Goal: Task Accomplishment & Management: Use online tool/utility

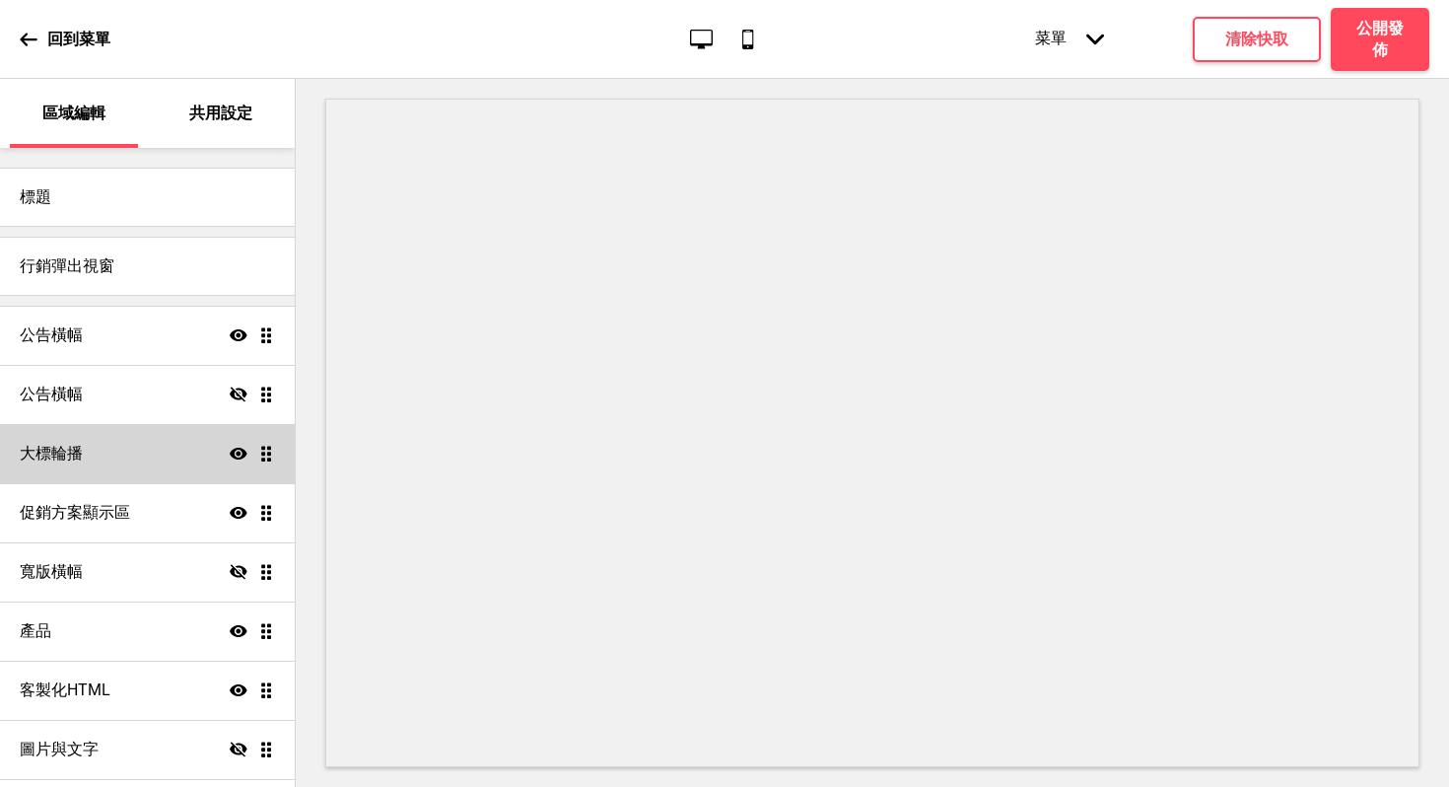
click at [118, 462] on div "大標輪播 顯示 拖曳" at bounding box center [147, 453] width 295 height 59
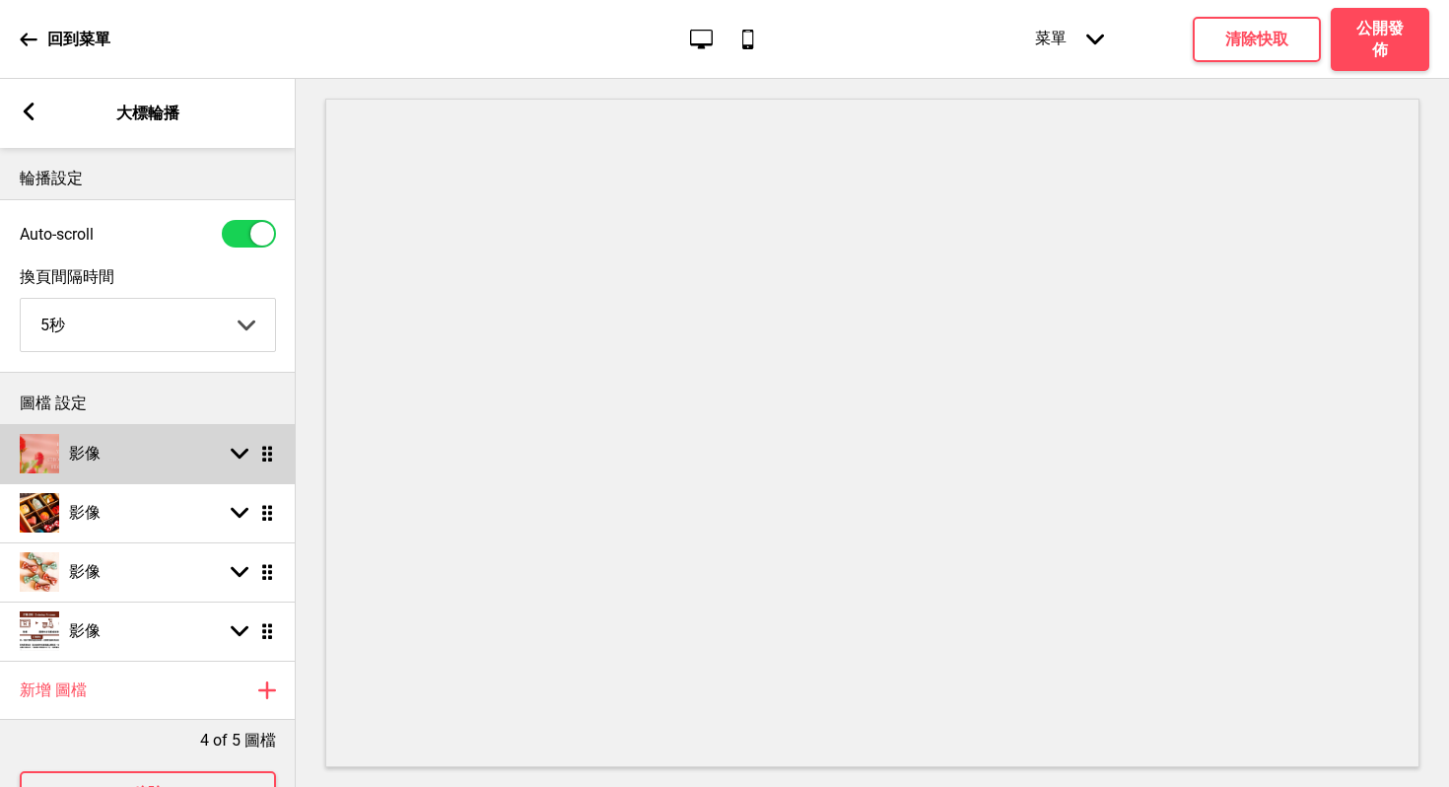
click at [238, 457] on icon at bounding box center [240, 454] width 18 height 11
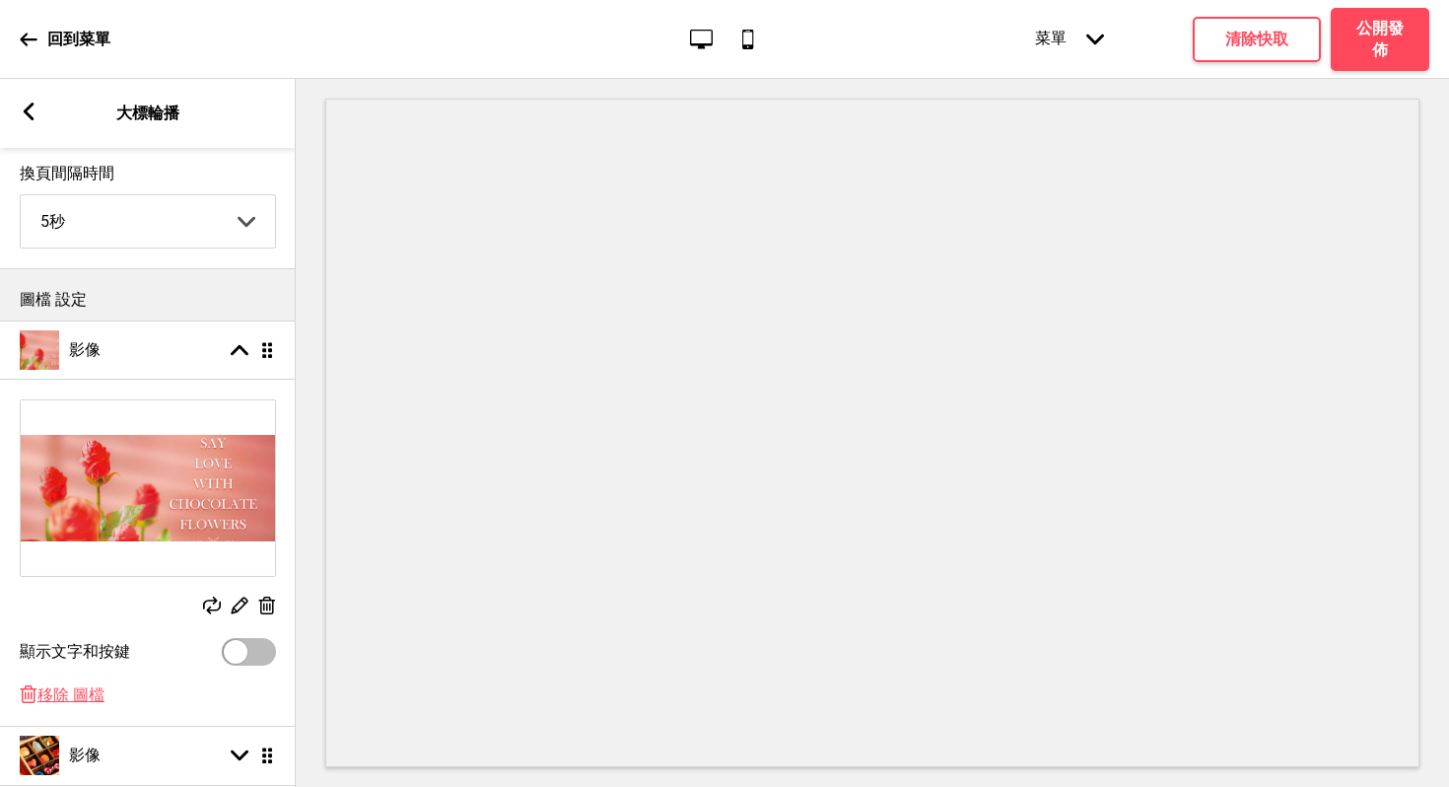
scroll to position [432, 0]
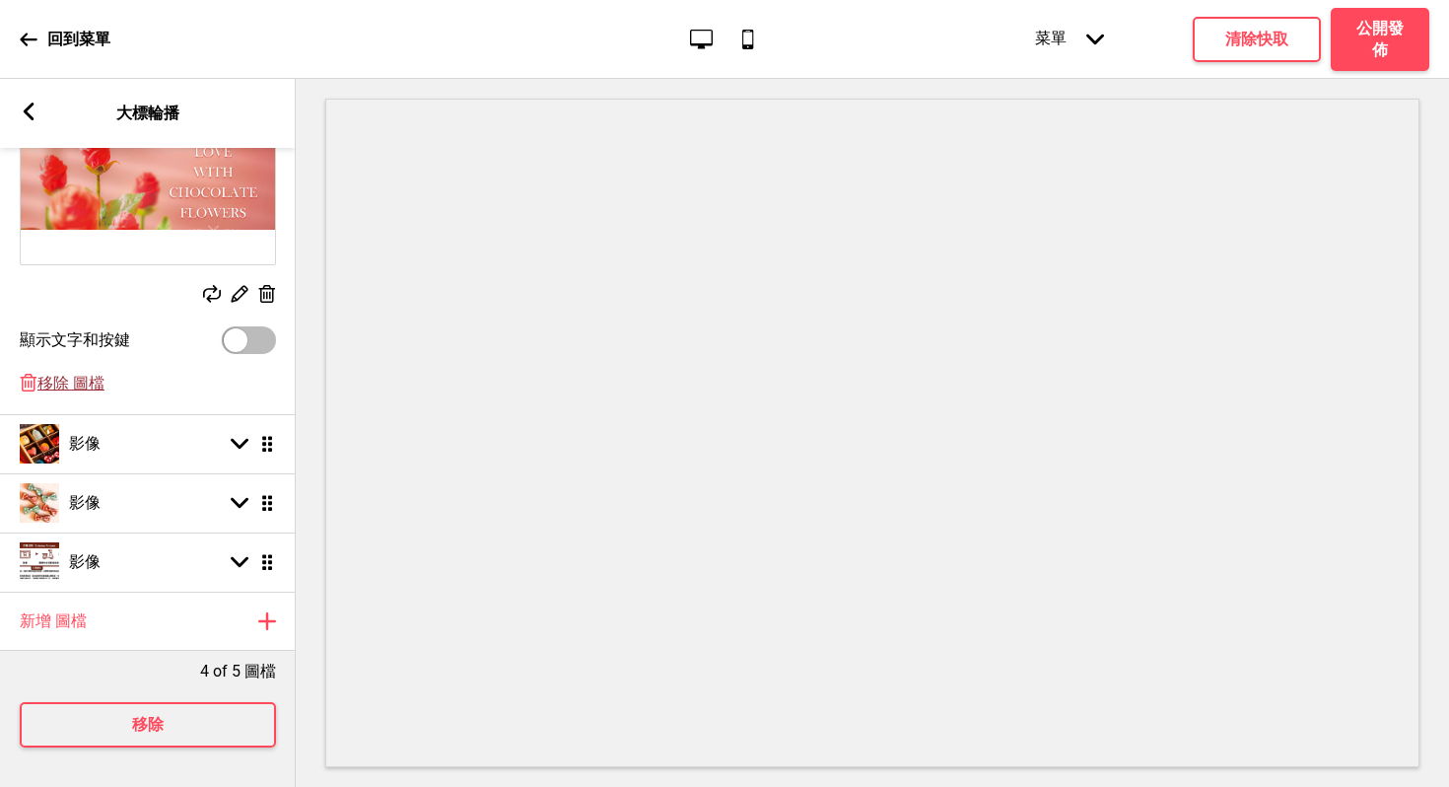
click at [89, 374] on span "移除 圖檔" at bounding box center [70, 384] width 67 height 21
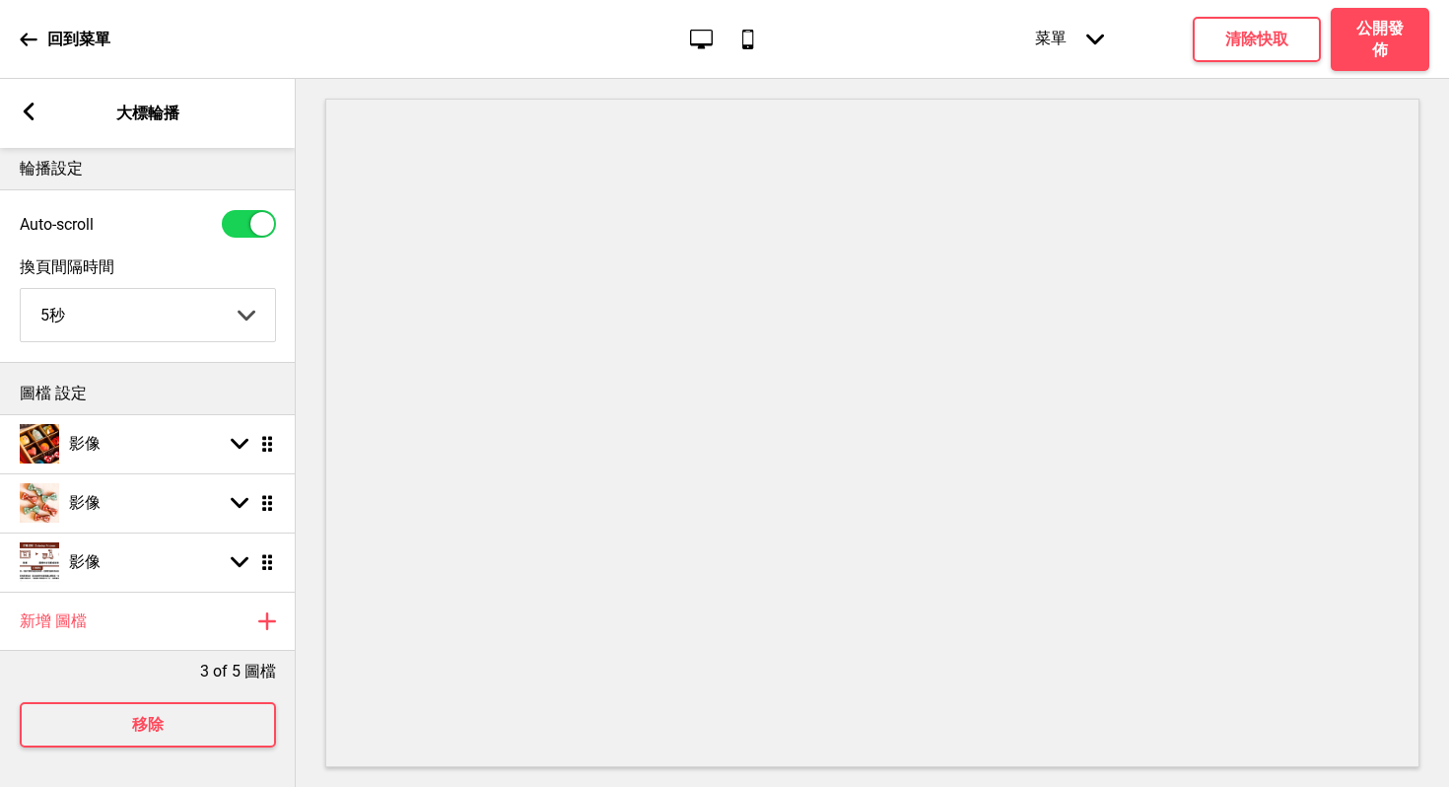
scroll to position [0, 0]
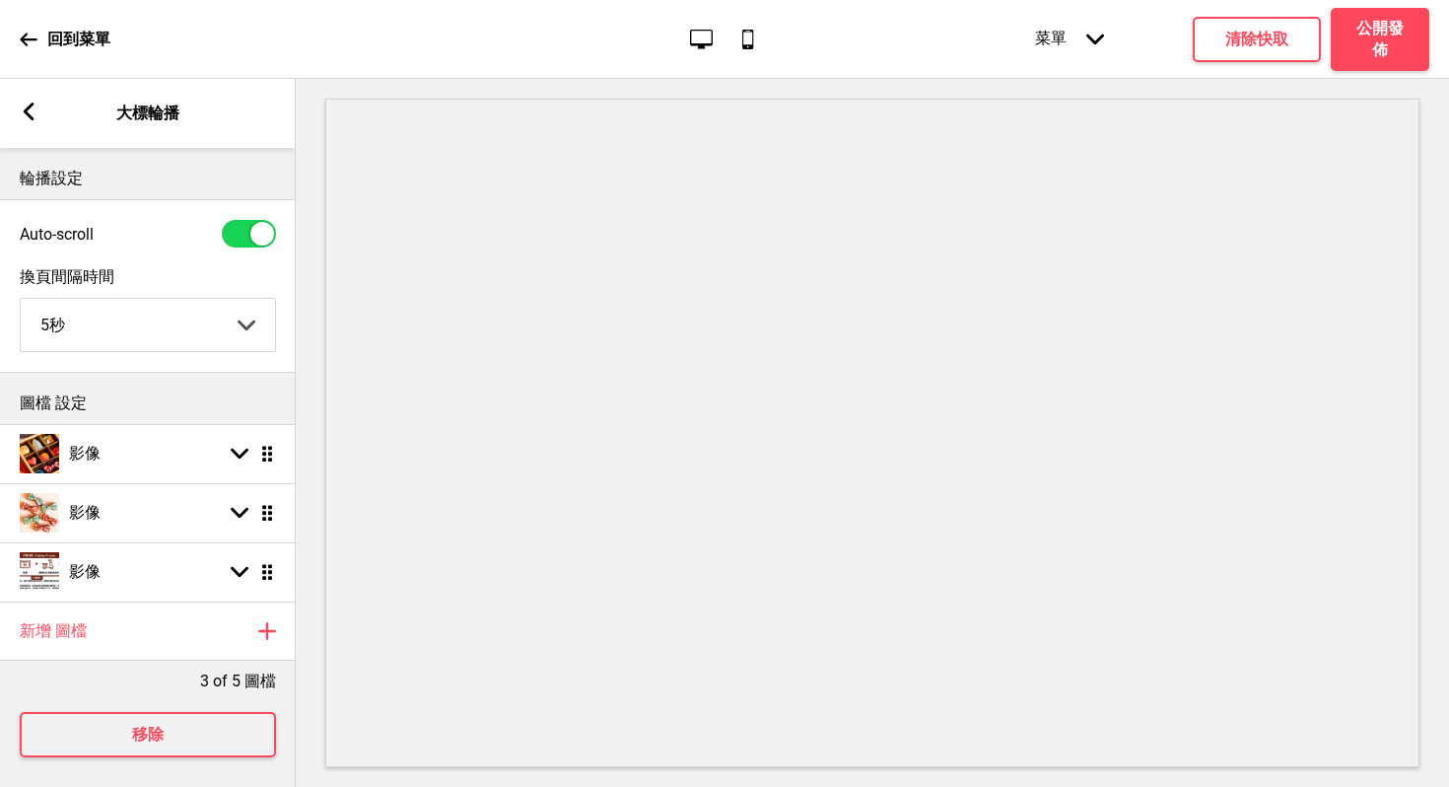
click at [49, 400] on p "圖檔 設定" at bounding box center [148, 403] width 256 height 22
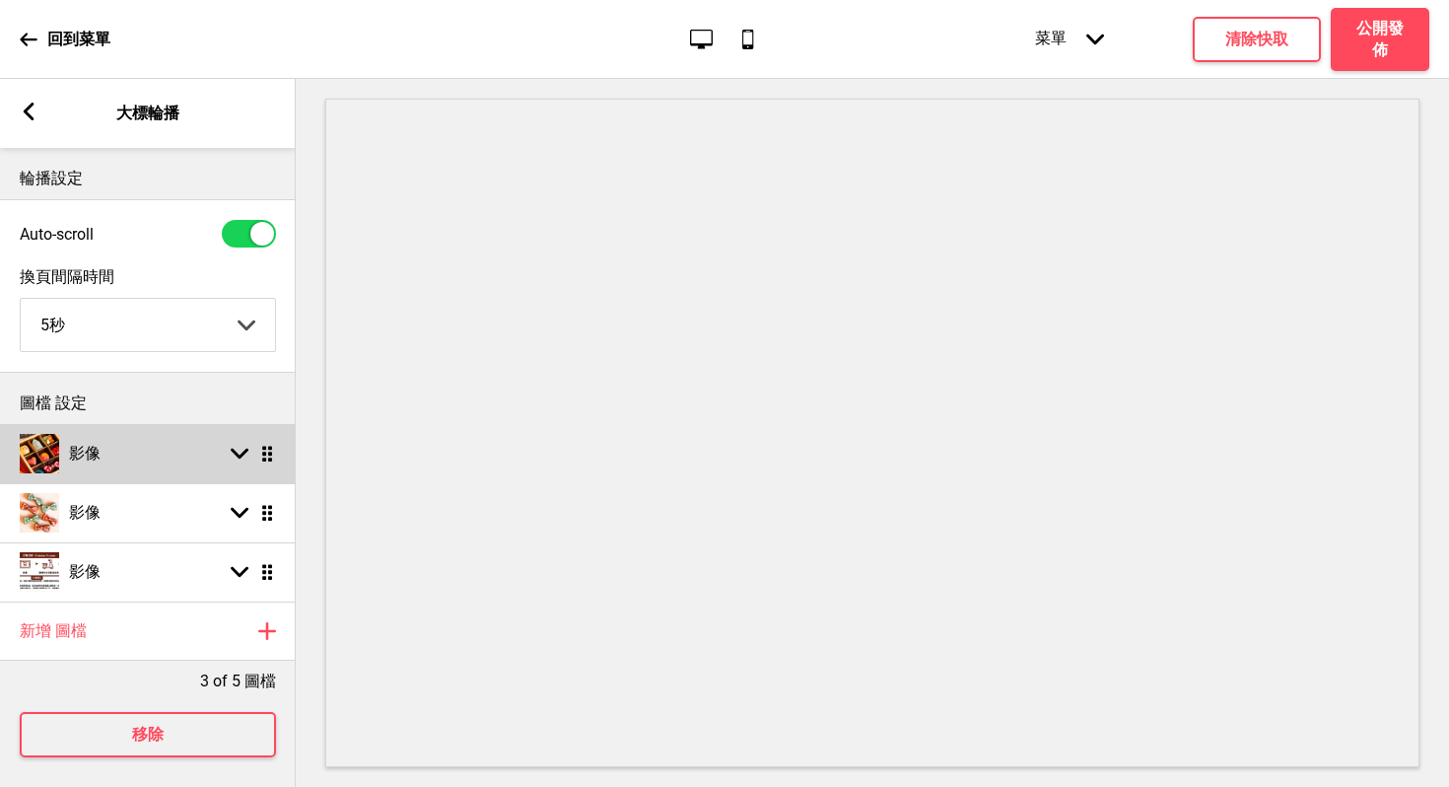
click at [237, 454] on icon at bounding box center [240, 454] width 18 height 11
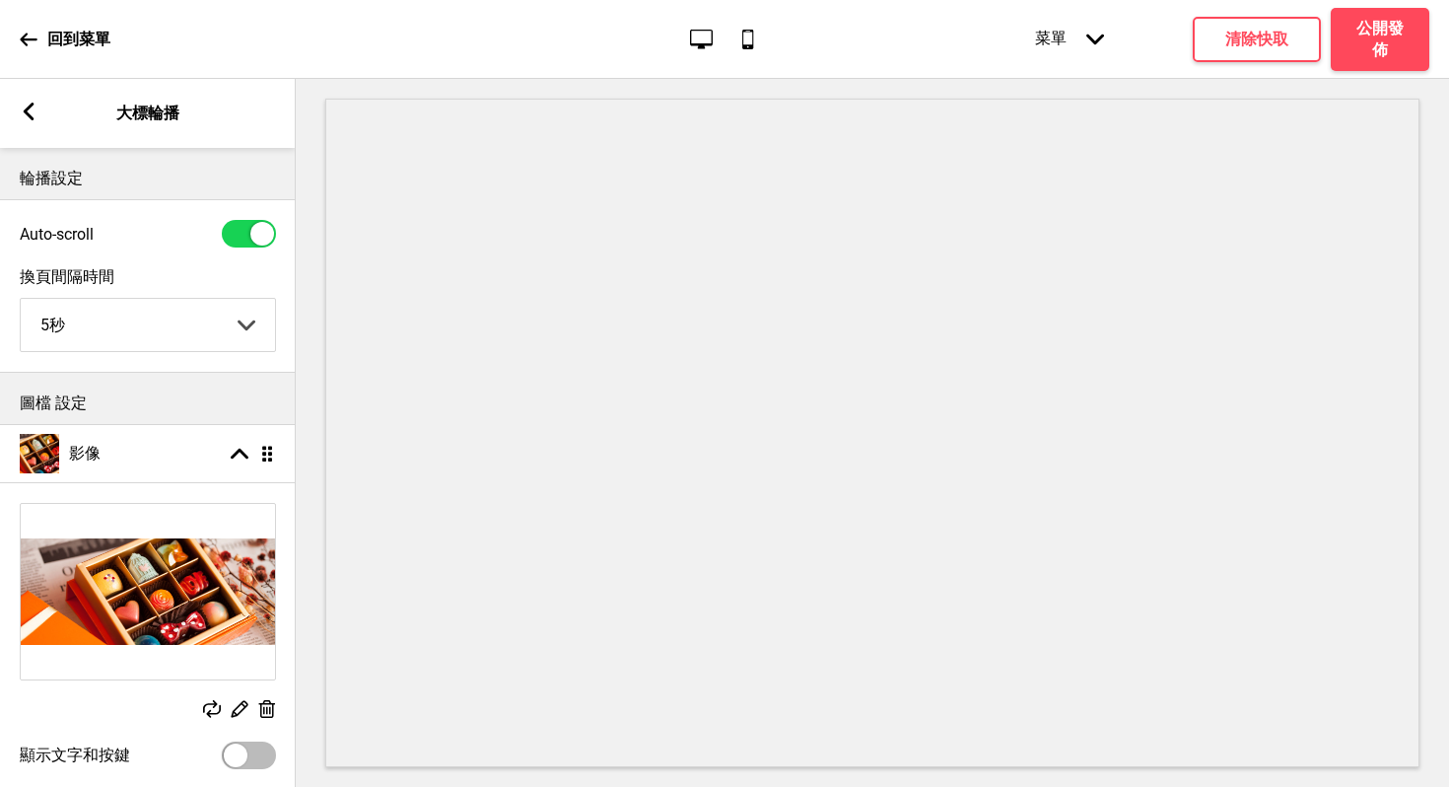
click at [269, 705] on icon at bounding box center [267, 709] width 17 height 18
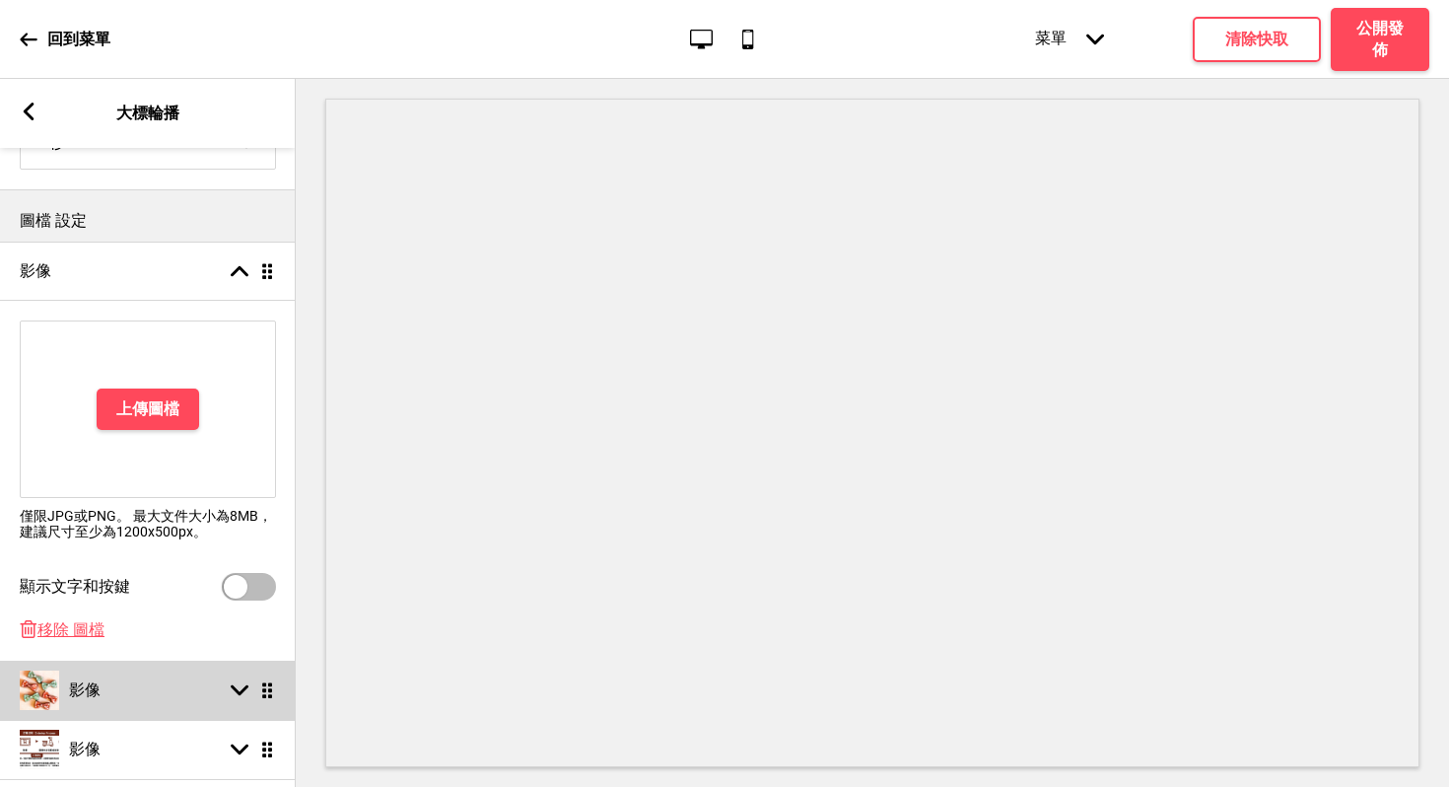
scroll to position [387, 0]
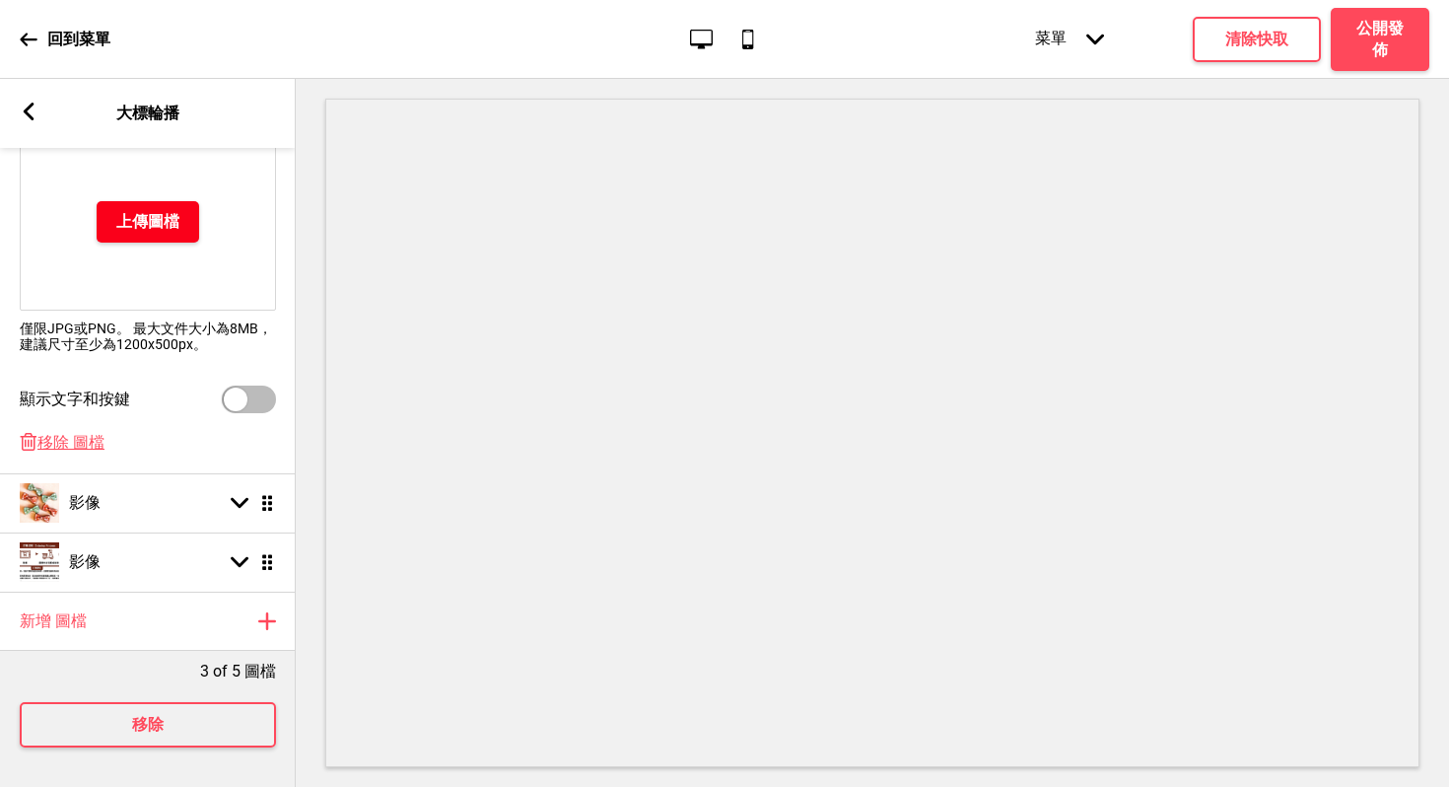
click at [129, 211] on h4 "上傳圖檔" at bounding box center [147, 222] width 63 height 22
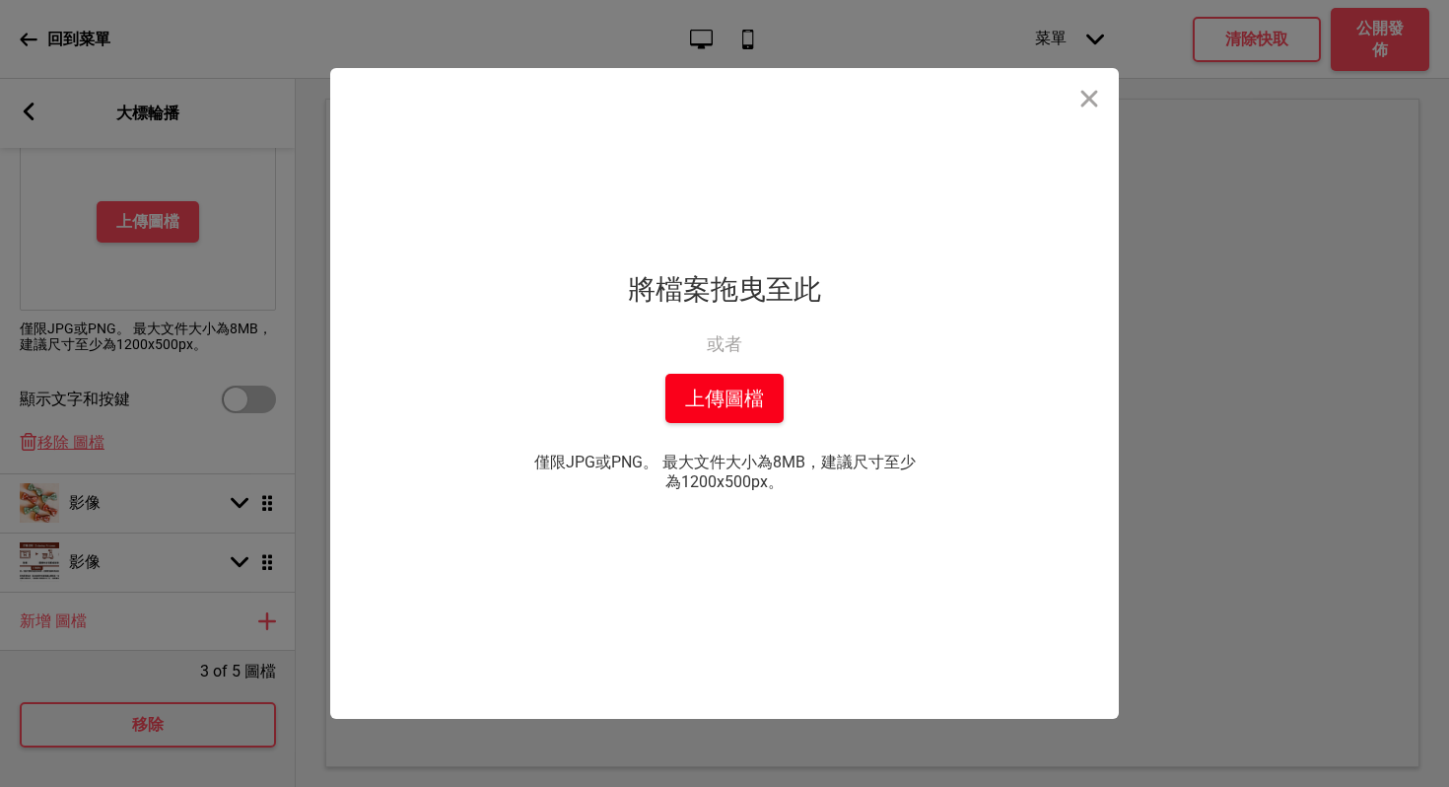
click at [738, 404] on button "上傳圖檔" at bounding box center [724, 398] width 118 height 49
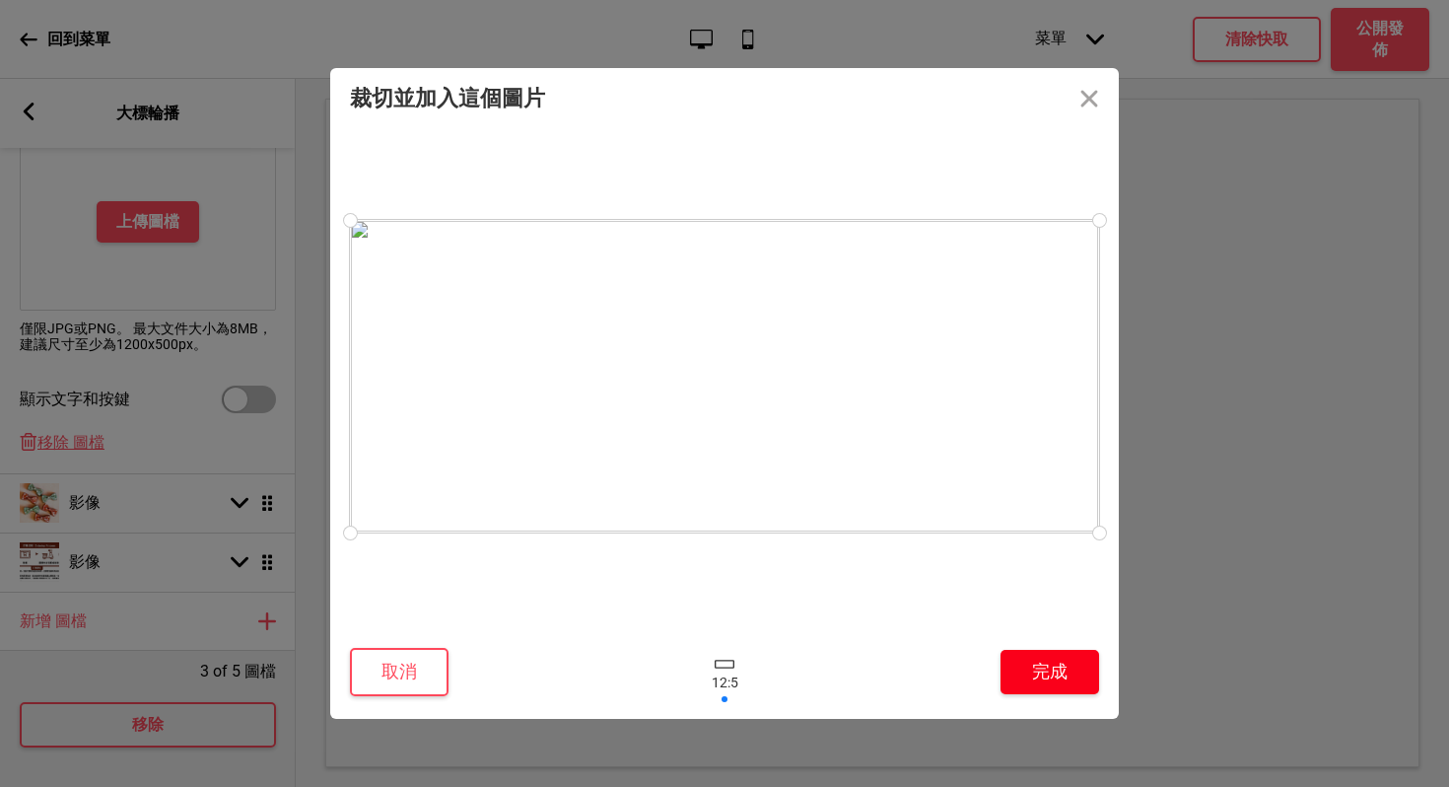
click at [1040, 667] on button "完成" at bounding box center [1050, 672] width 99 height 44
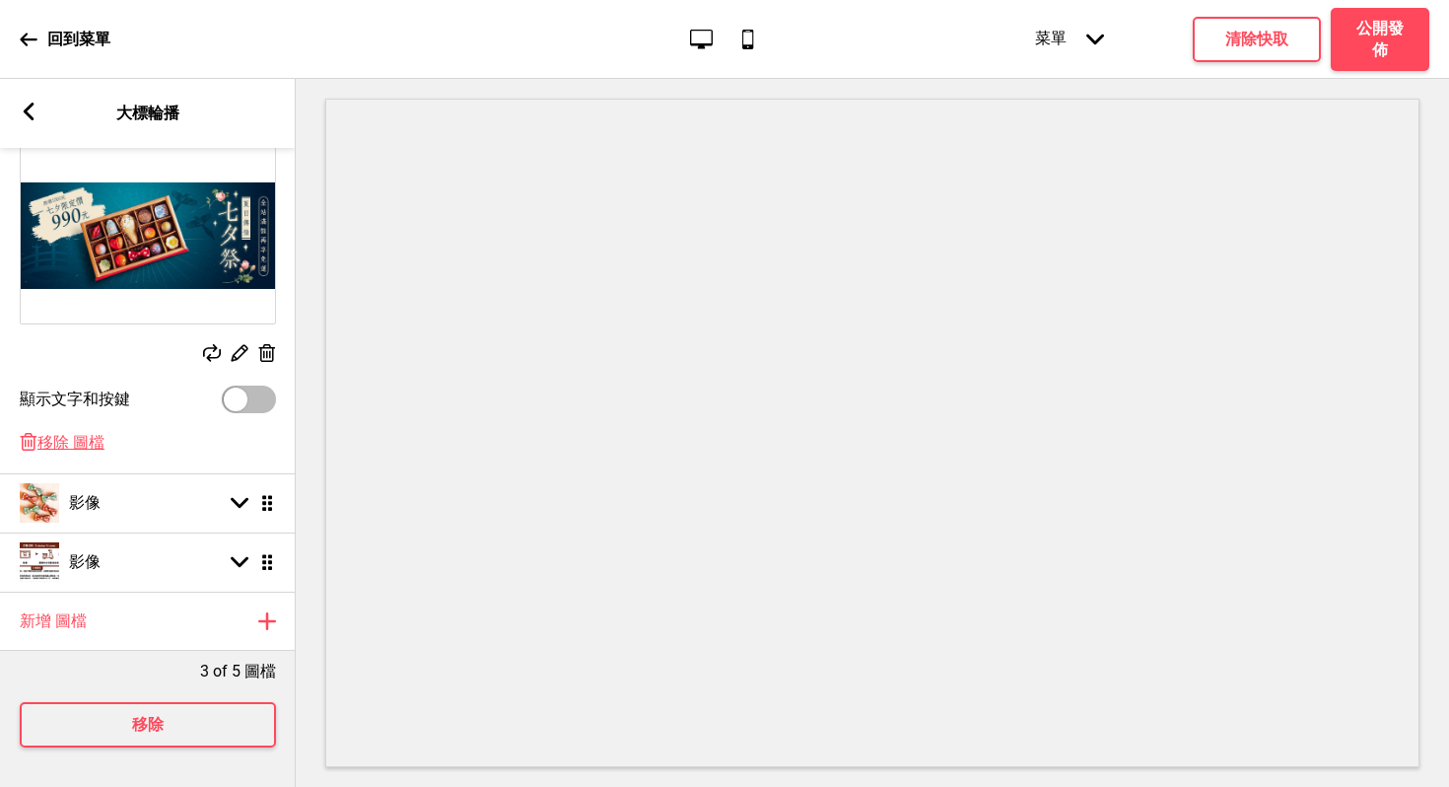
scroll to position [332, 0]
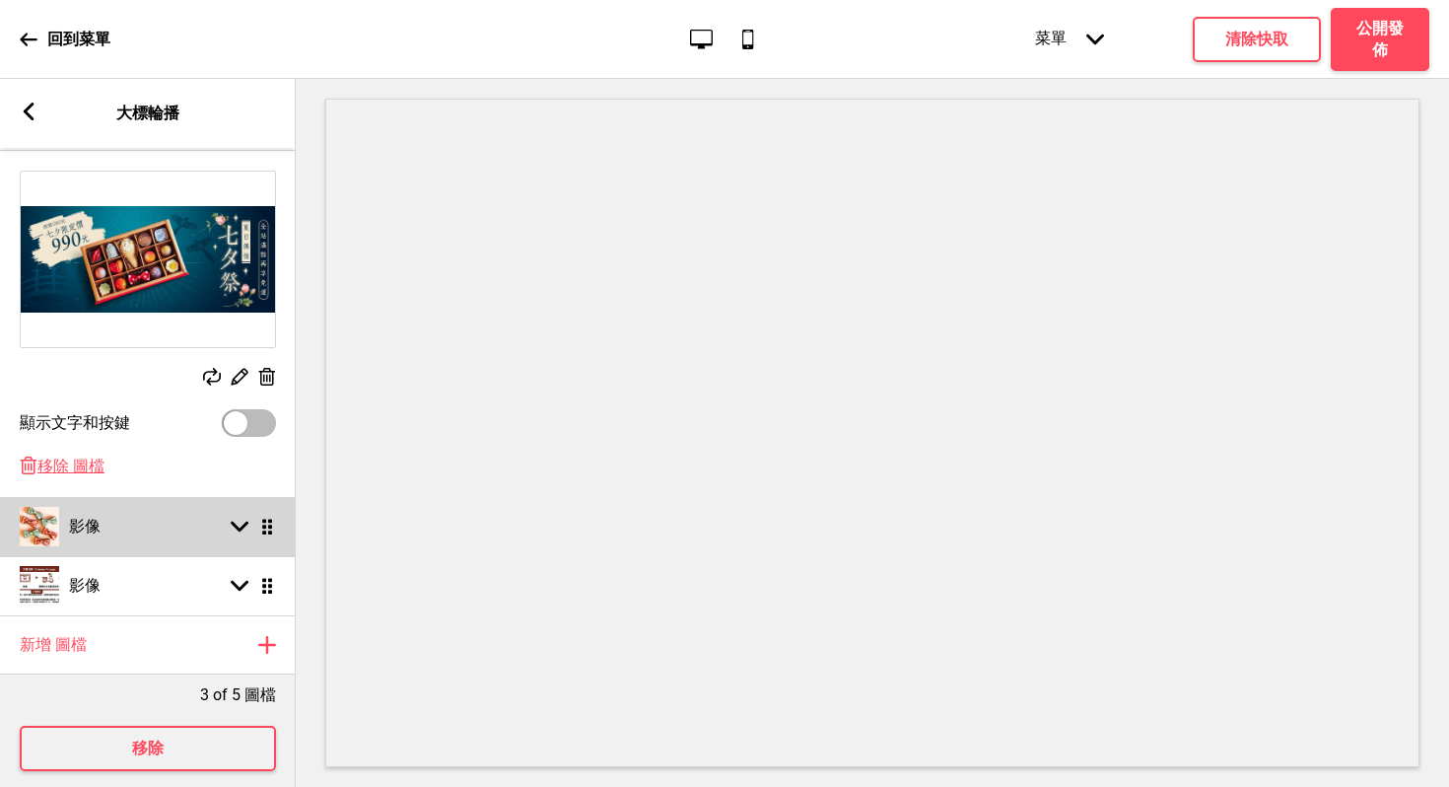
click at [238, 529] on icon at bounding box center [240, 527] width 18 height 11
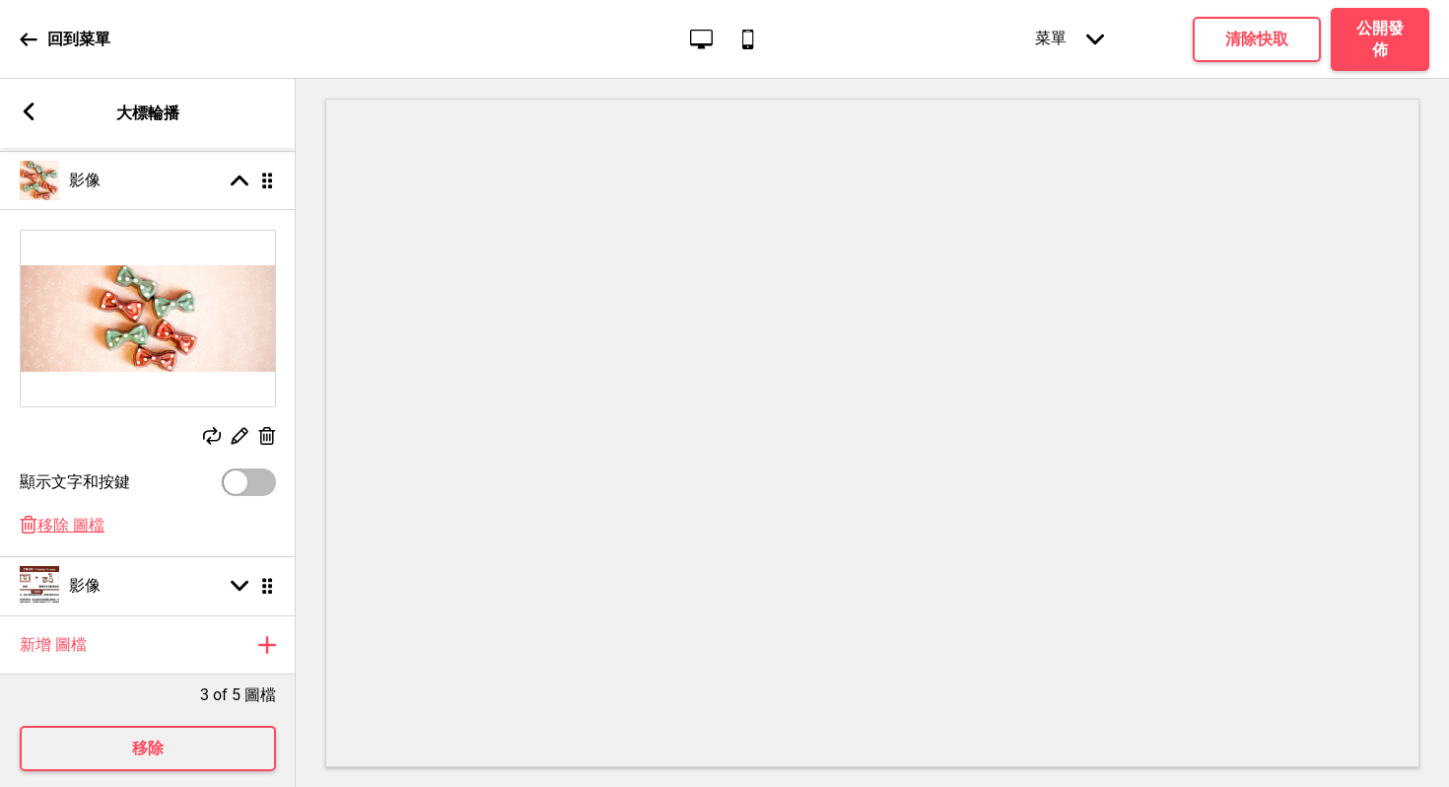
click at [266, 438] on icon at bounding box center [267, 436] width 17 height 18
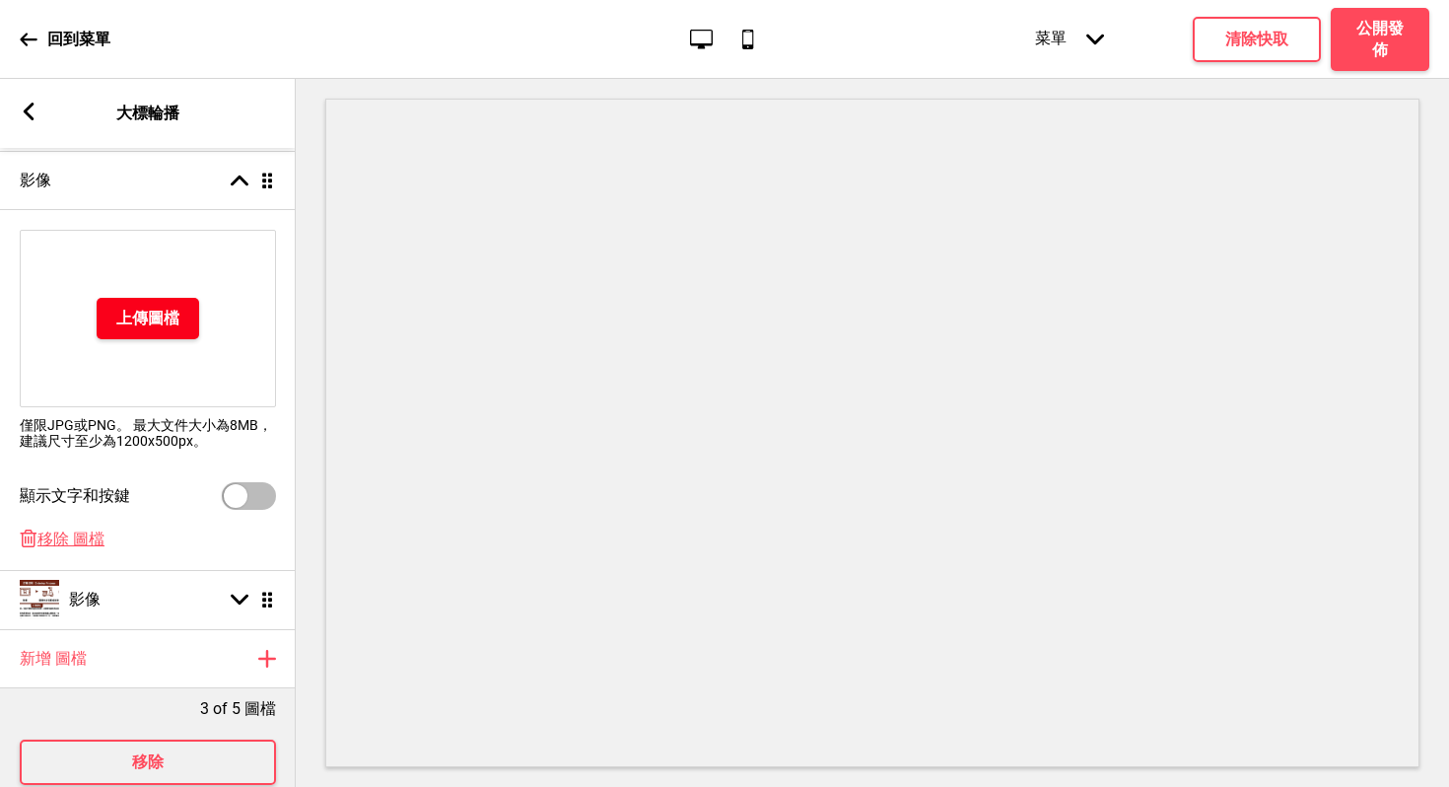
click at [122, 314] on h4 "上傳圖檔" at bounding box center [147, 319] width 63 height 22
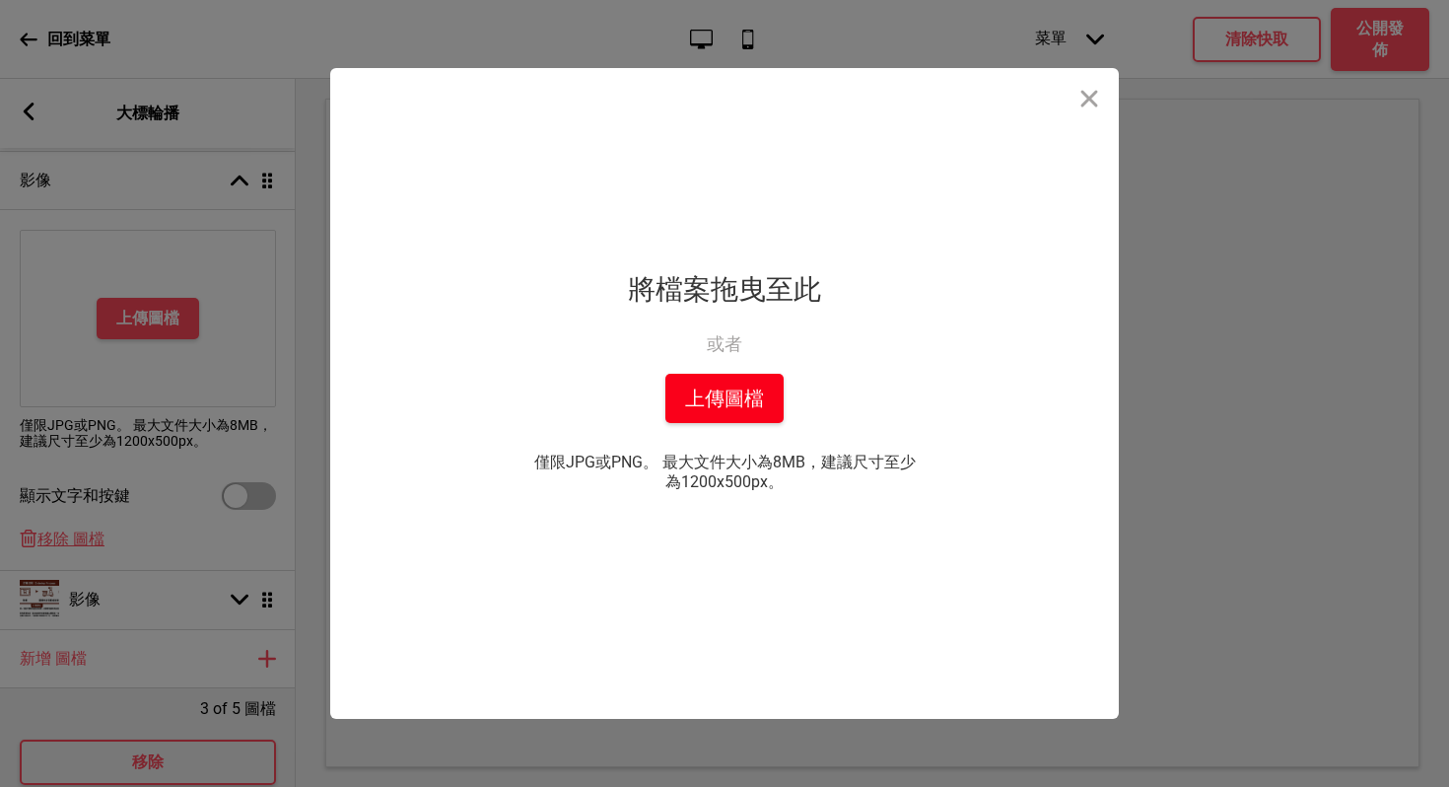
click at [687, 404] on button "上傳圖檔" at bounding box center [724, 398] width 118 height 49
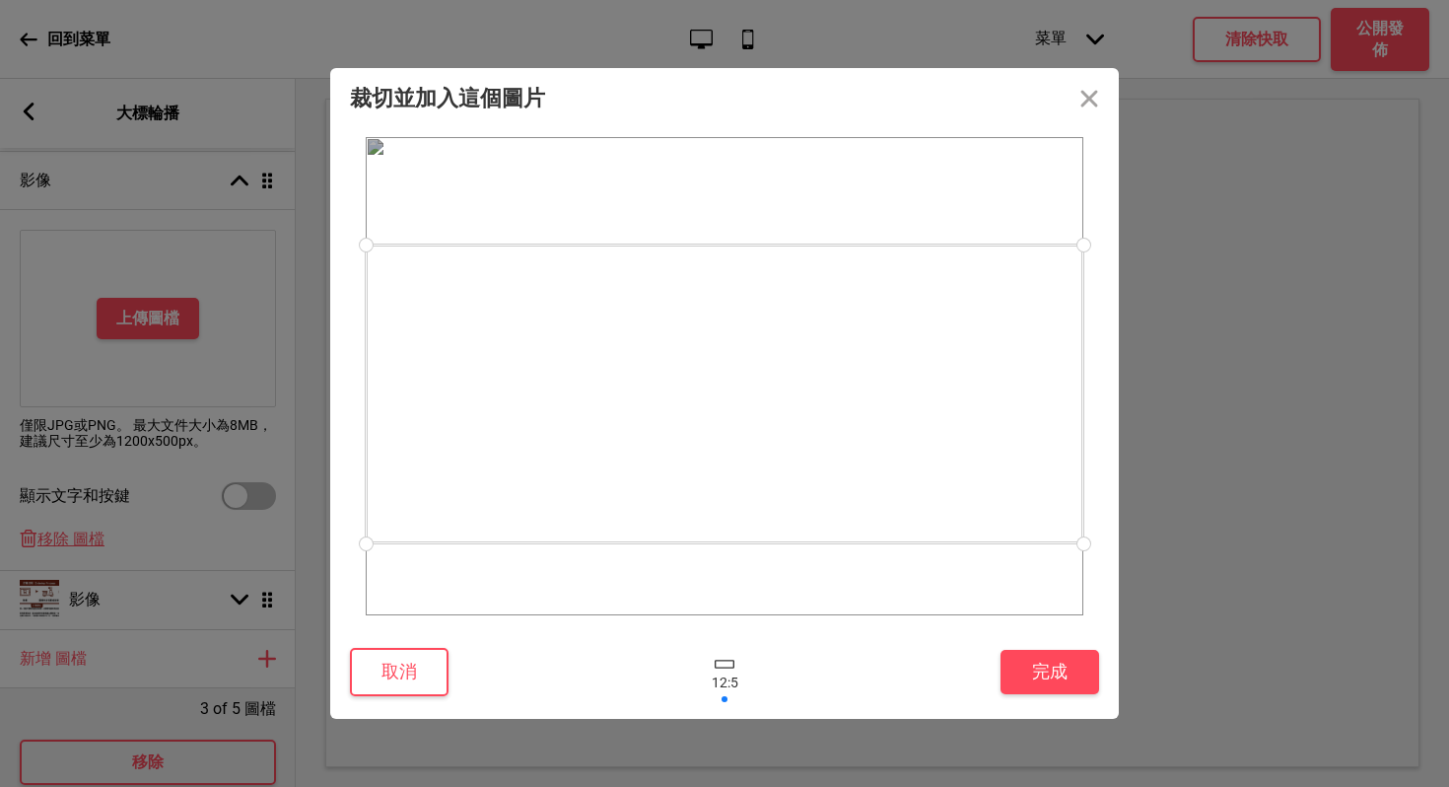
drag, startPoint x: 722, startPoint y: 441, endPoint x: 726, endPoint y: 458, distance: 18.2
click at [726, 458] on div at bounding box center [725, 393] width 718 height 299
click at [389, 668] on button "取消" at bounding box center [399, 672] width 99 height 48
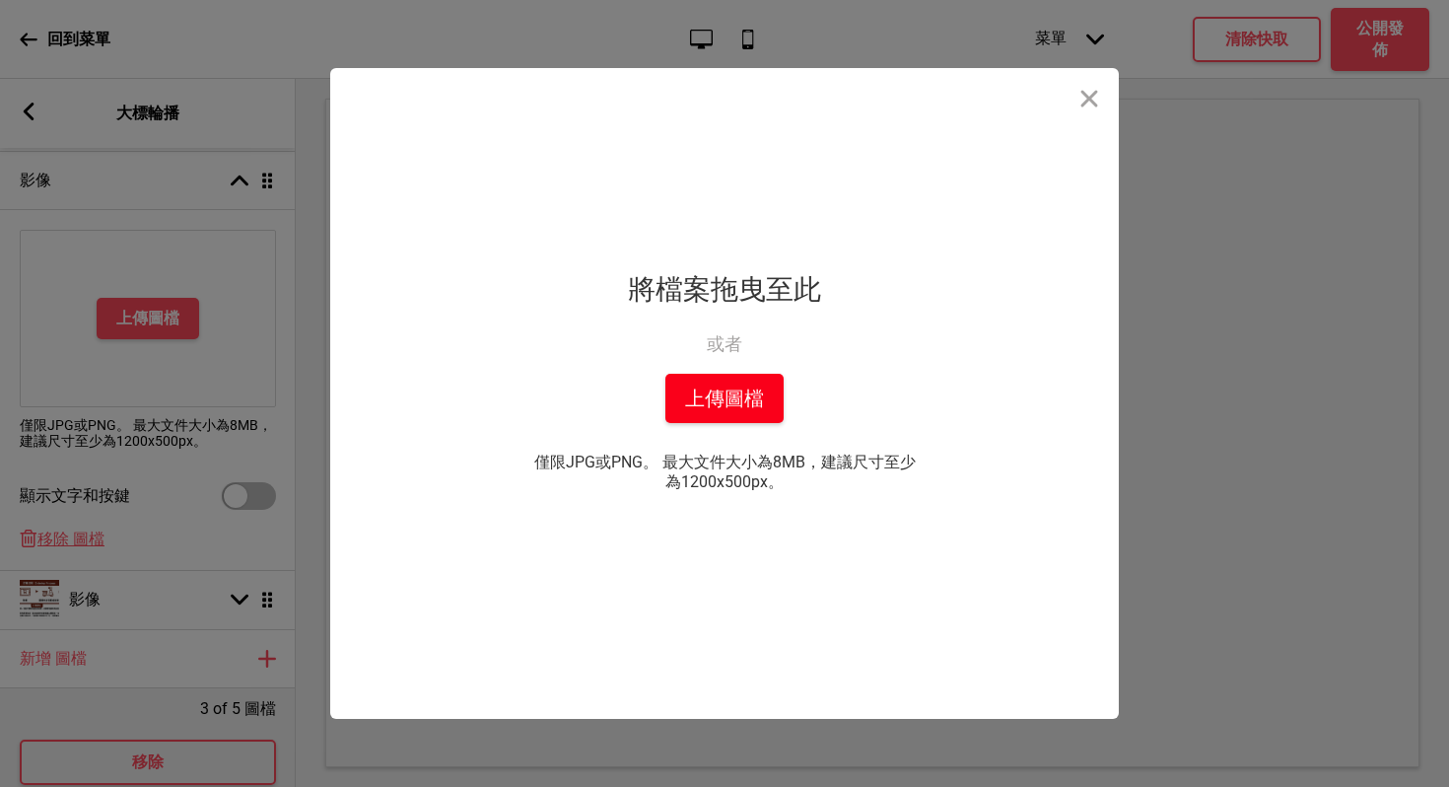
click at [689, 414] on button "上傳圖檔" at bounding box center [724, 398] width 118 height 49
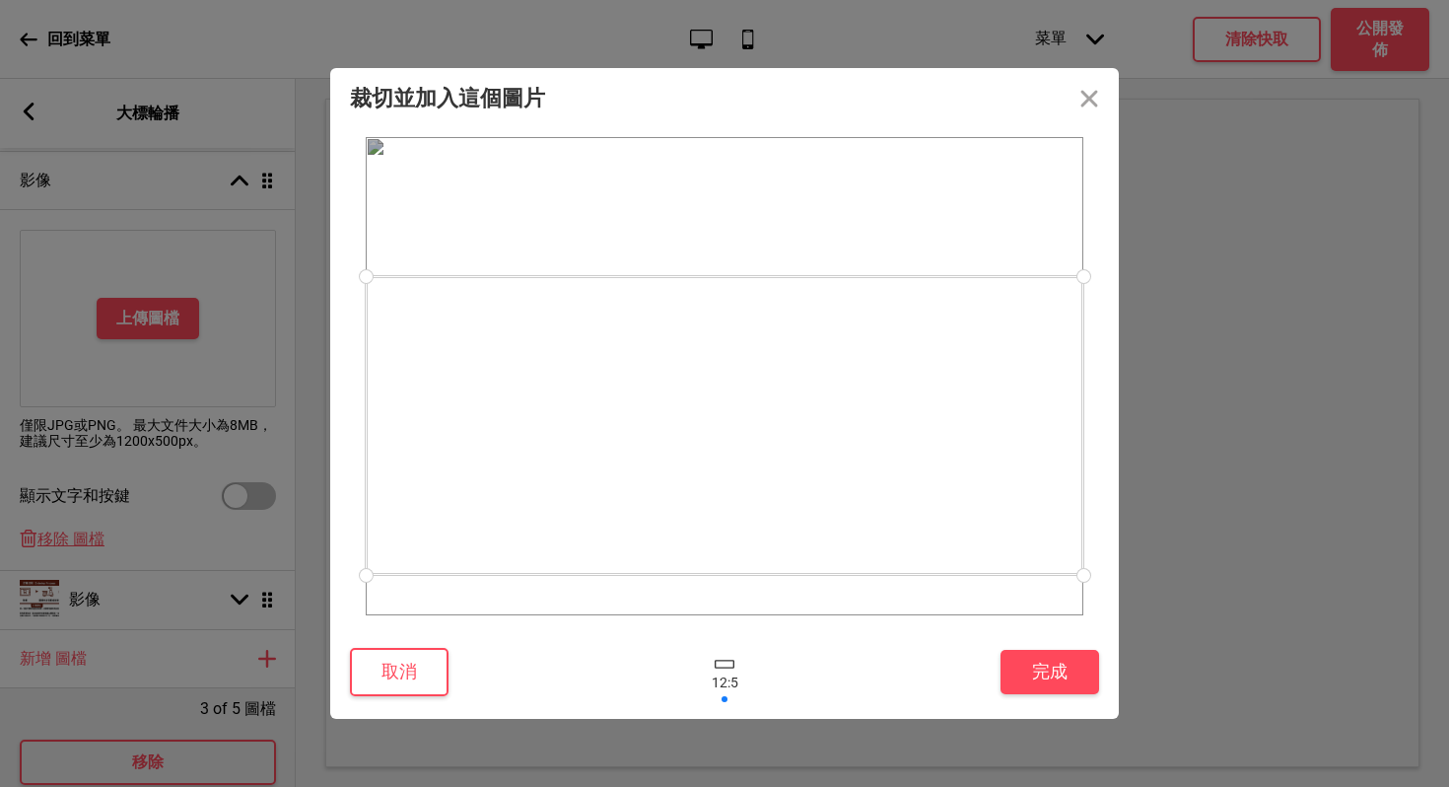
drag, startPoint x: 758, startPoint y: 421, endPoint x: 749, endPoint y: 470, distance: 50.1
click at [749, 470] on div at bounding box center [725, 425] width 718 height 299
click at [1069, 675] on button "完成" at bounding box center [1050, 672] width 99 height 44
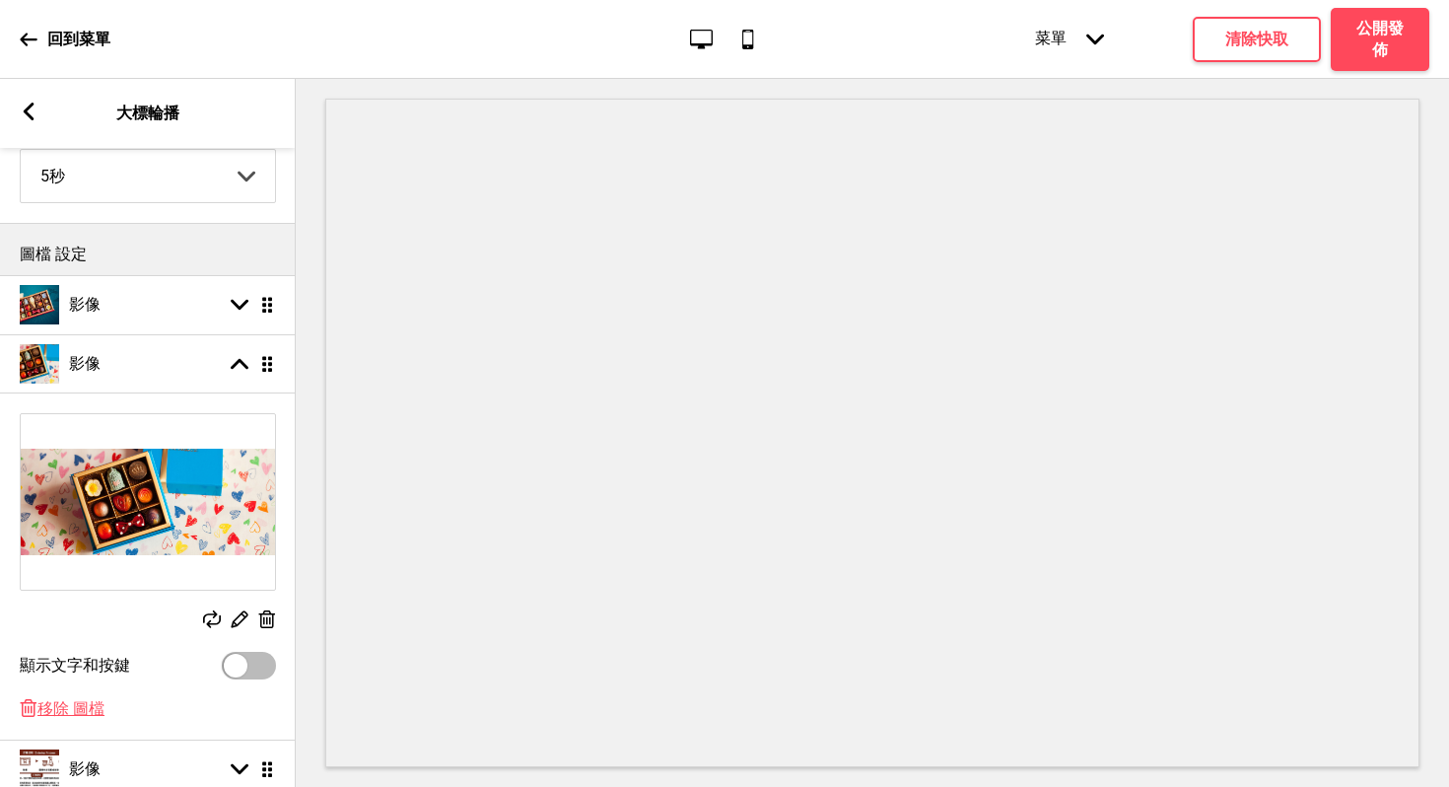
scroll to position [0, 0]
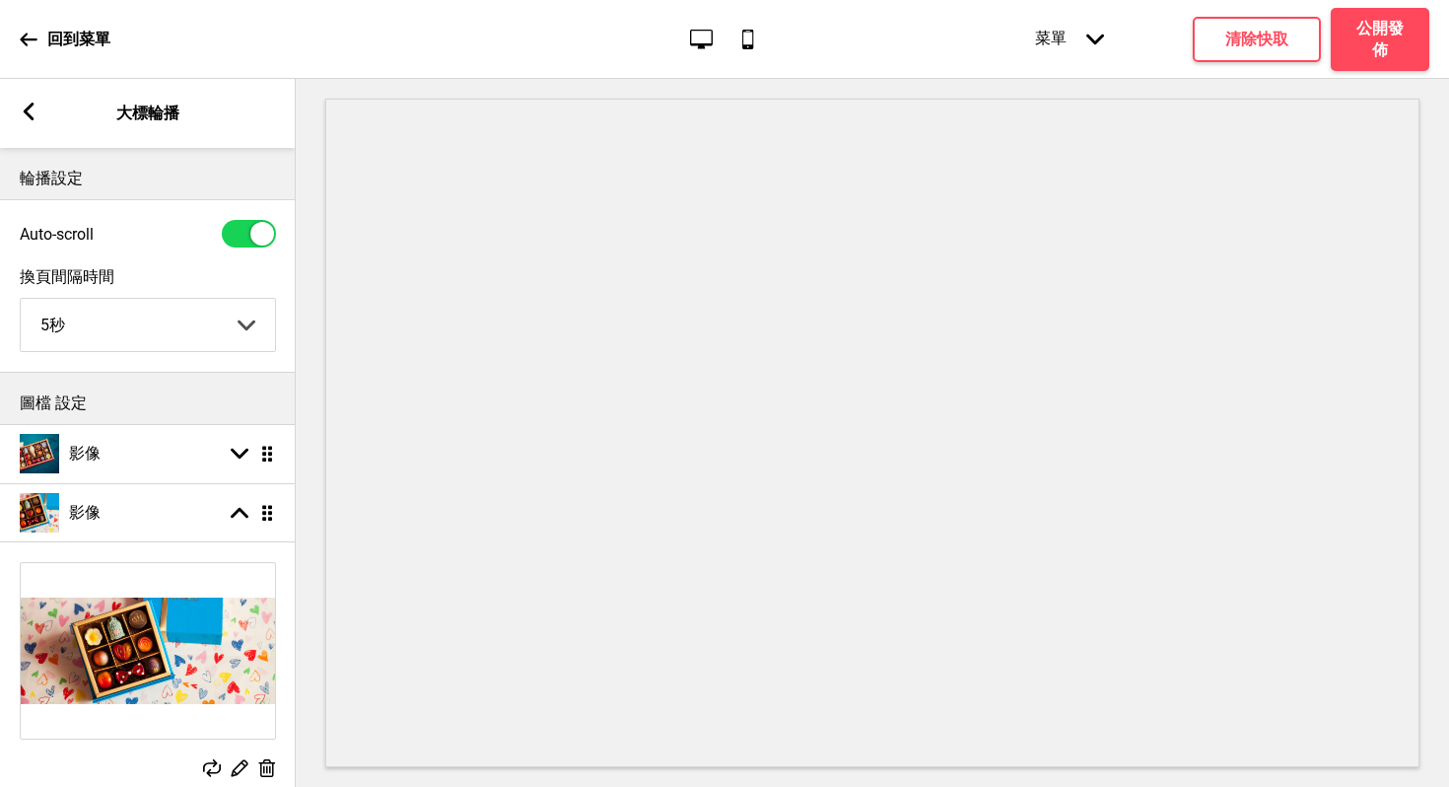
click at [31, 117] on icon at bounding box center [29, 112] width 11 height 18
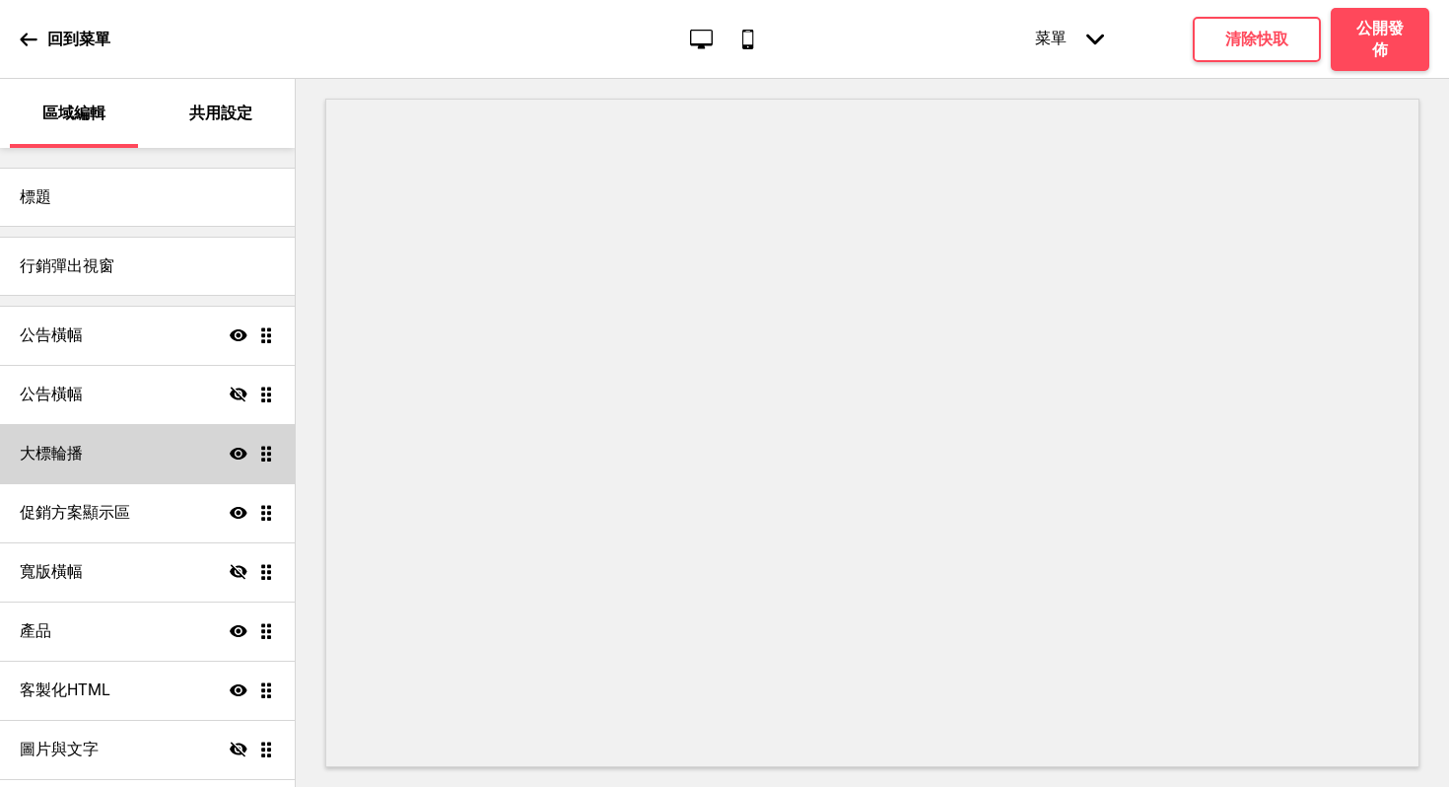
click at [105, 448] on div "大標輪播 顯示 拖曳" at bounding box center [147, 453] width 295 height 59
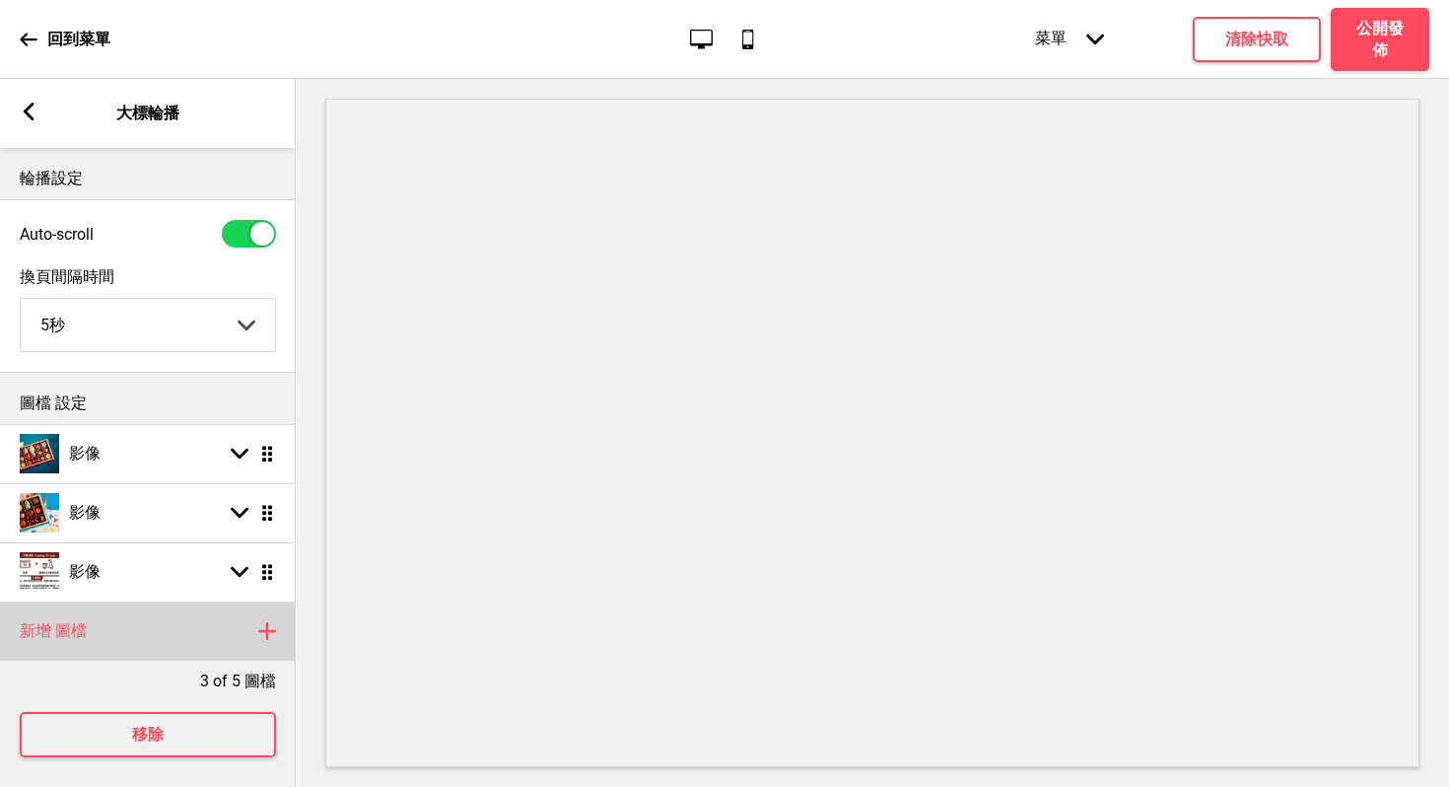
click at [261, 629] on rect at bounding box center [267, 631] width 24 height 24
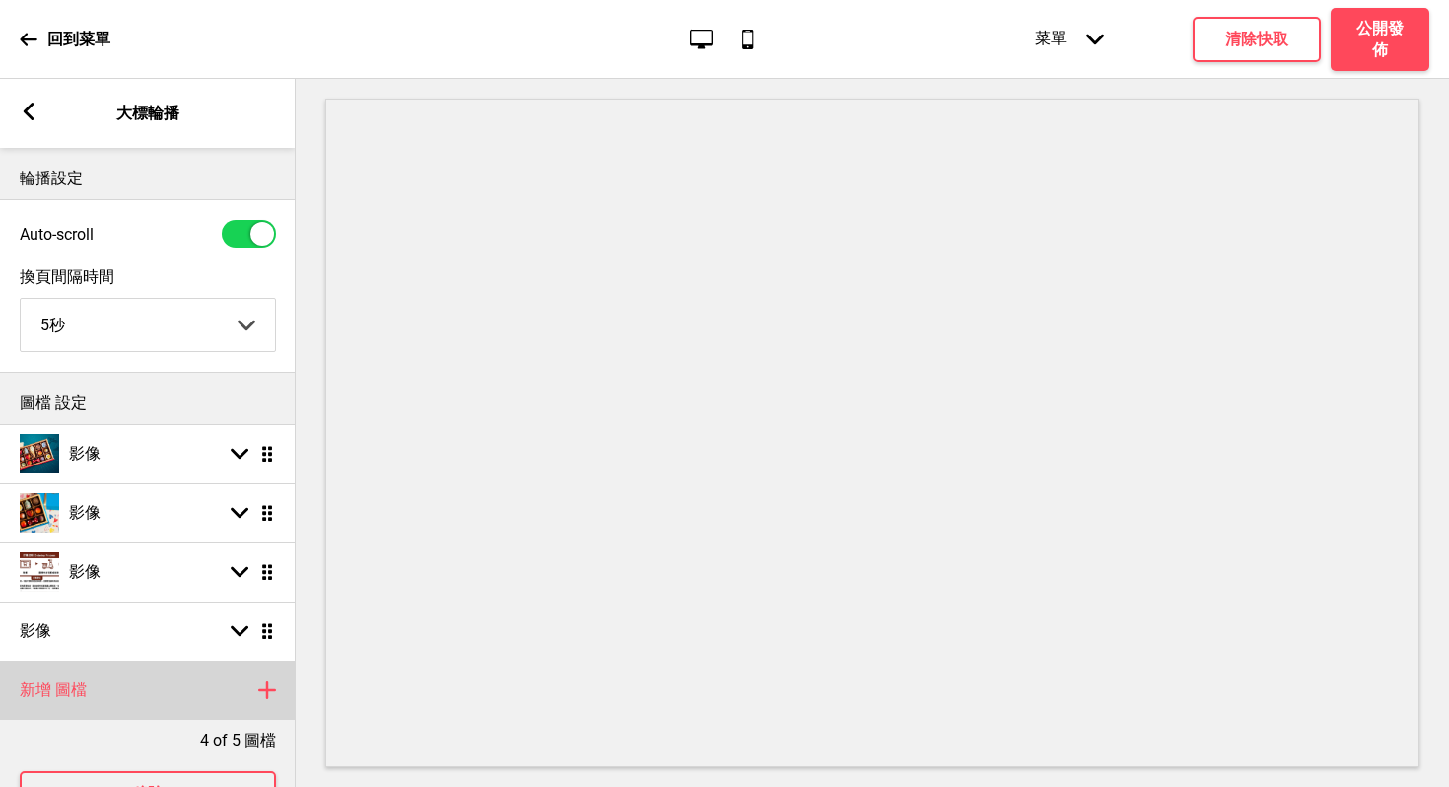
click at [60, 693] on h4 "新增 圖檔" at bounding box center [53, 690] width 67 height 22
click at [235, 692] on icon at bounding box center [240, 690] width 18 height 11
select select "right"
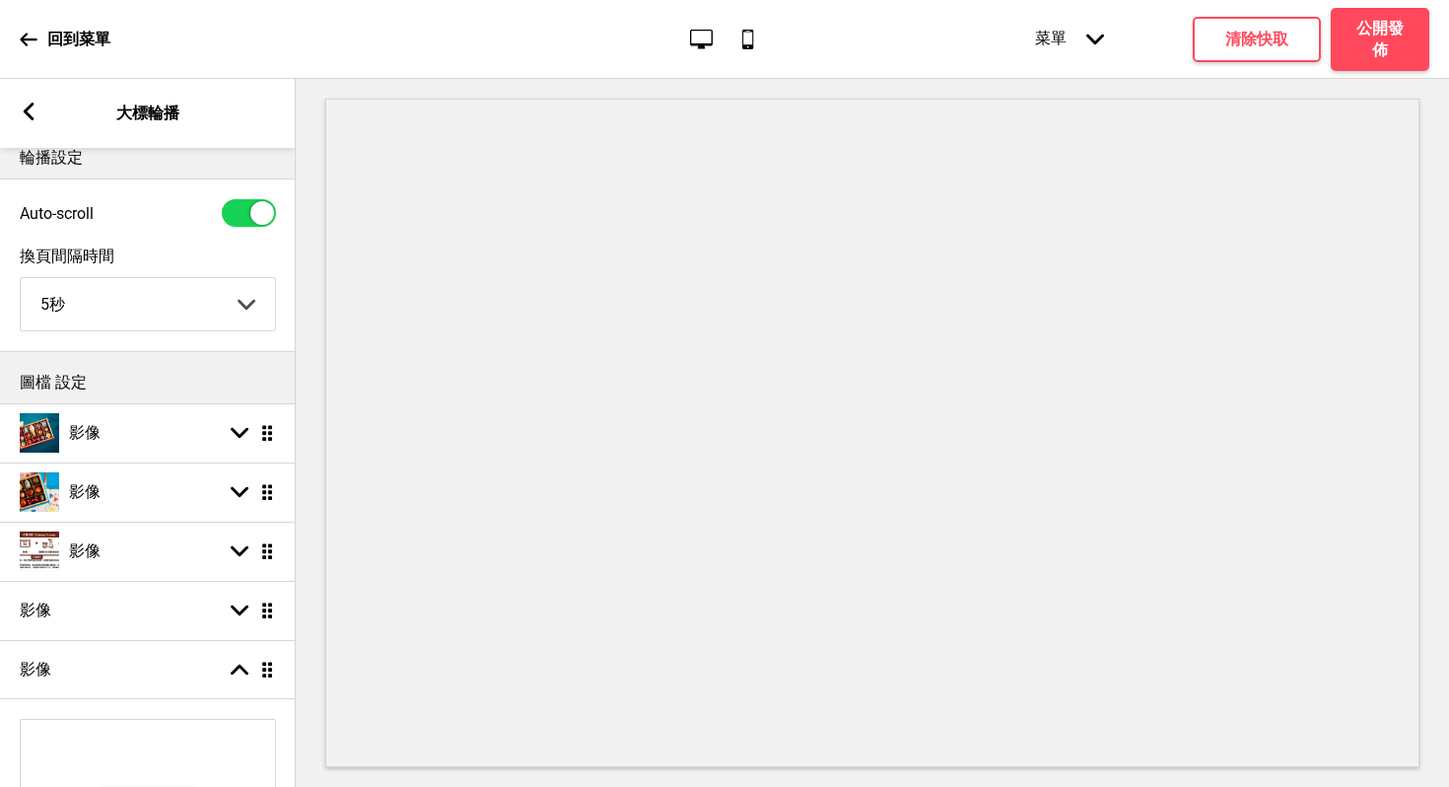
scroll to position [142, 0]
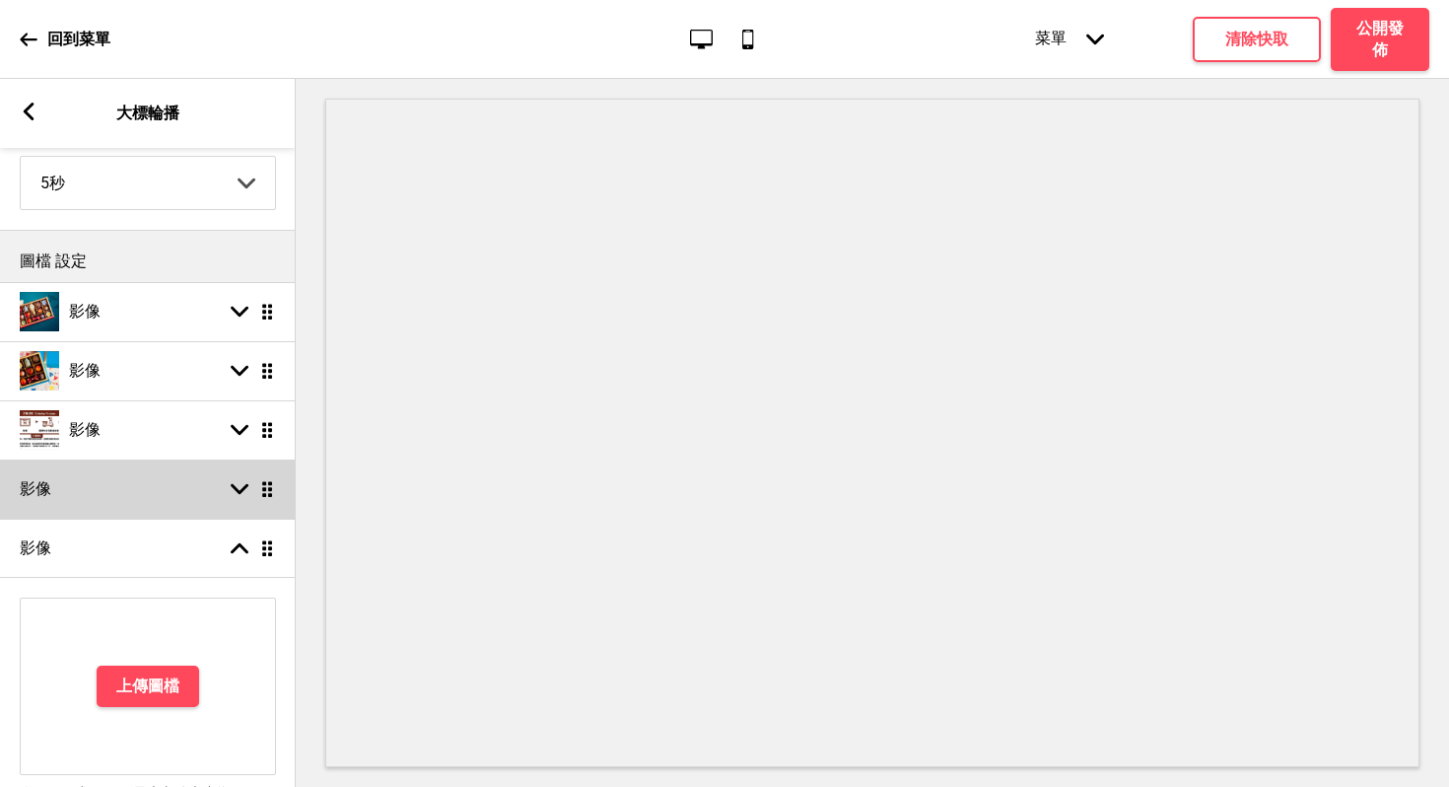
click at [240, 485] on rect at bounding box center [240, 489] width 18 height 18
select select "right"
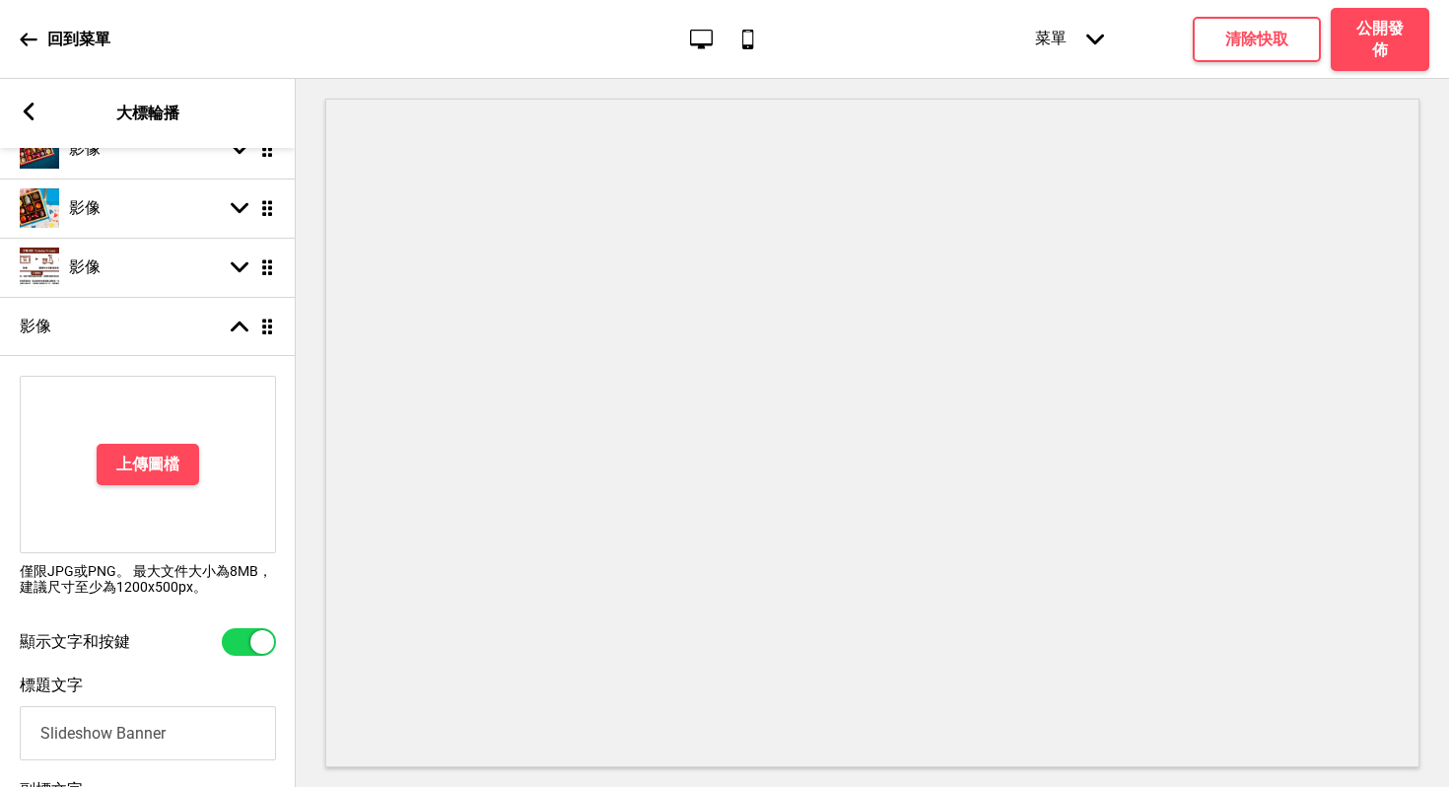
scroll to position [284, 0]
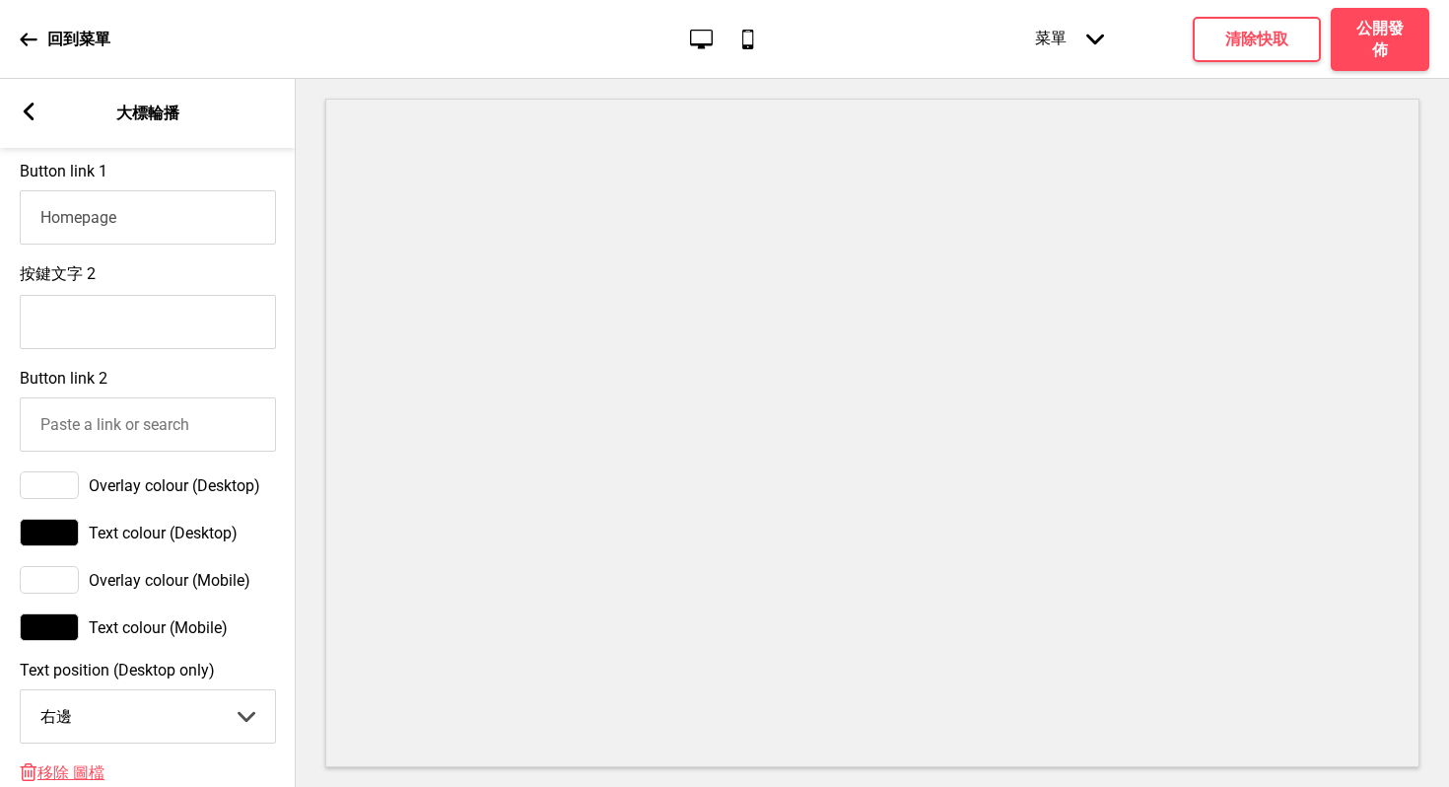
scroll to position [1349, 0]
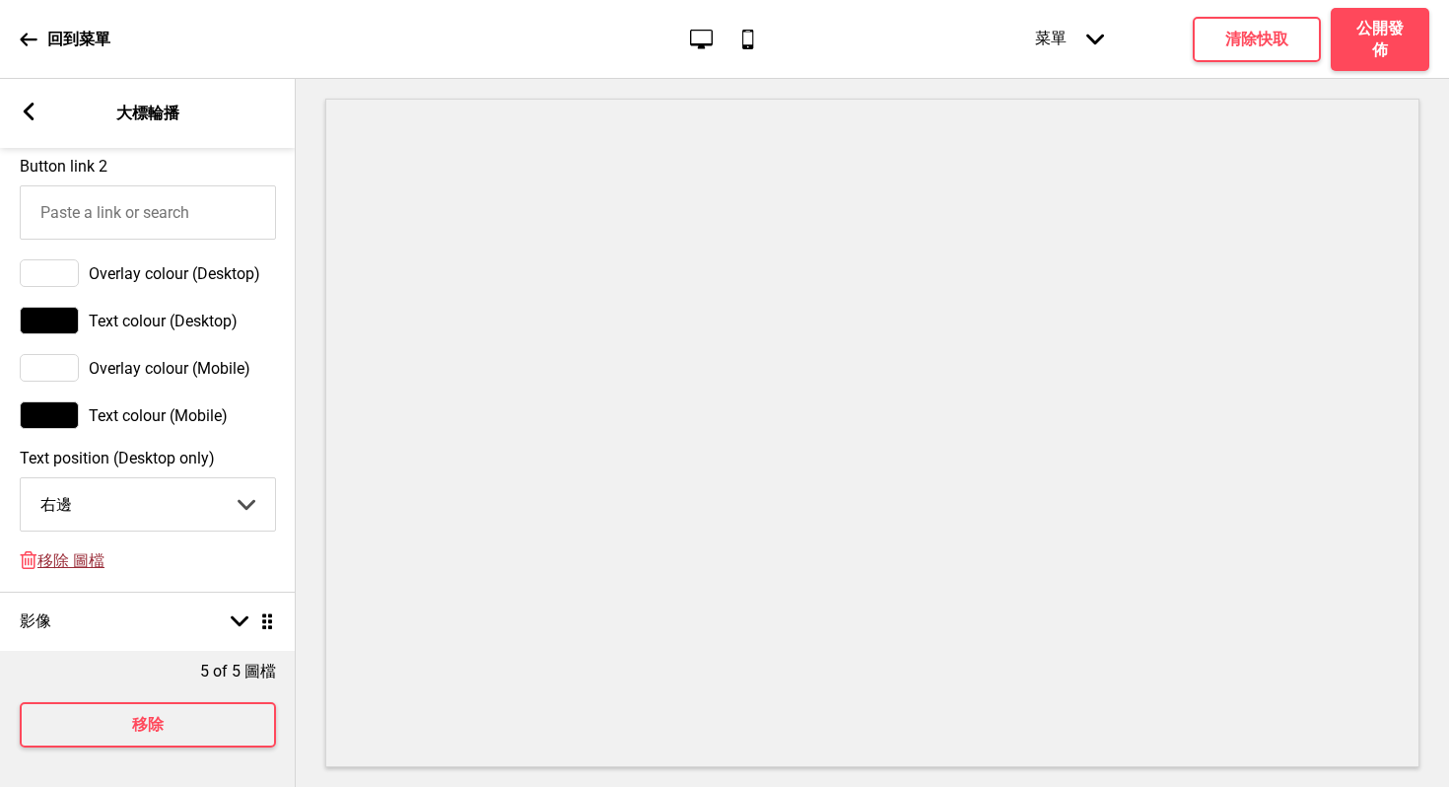
click at [95, 571] on span "移除 圖檔" at bounding box center [70, 561] width 67 height 21
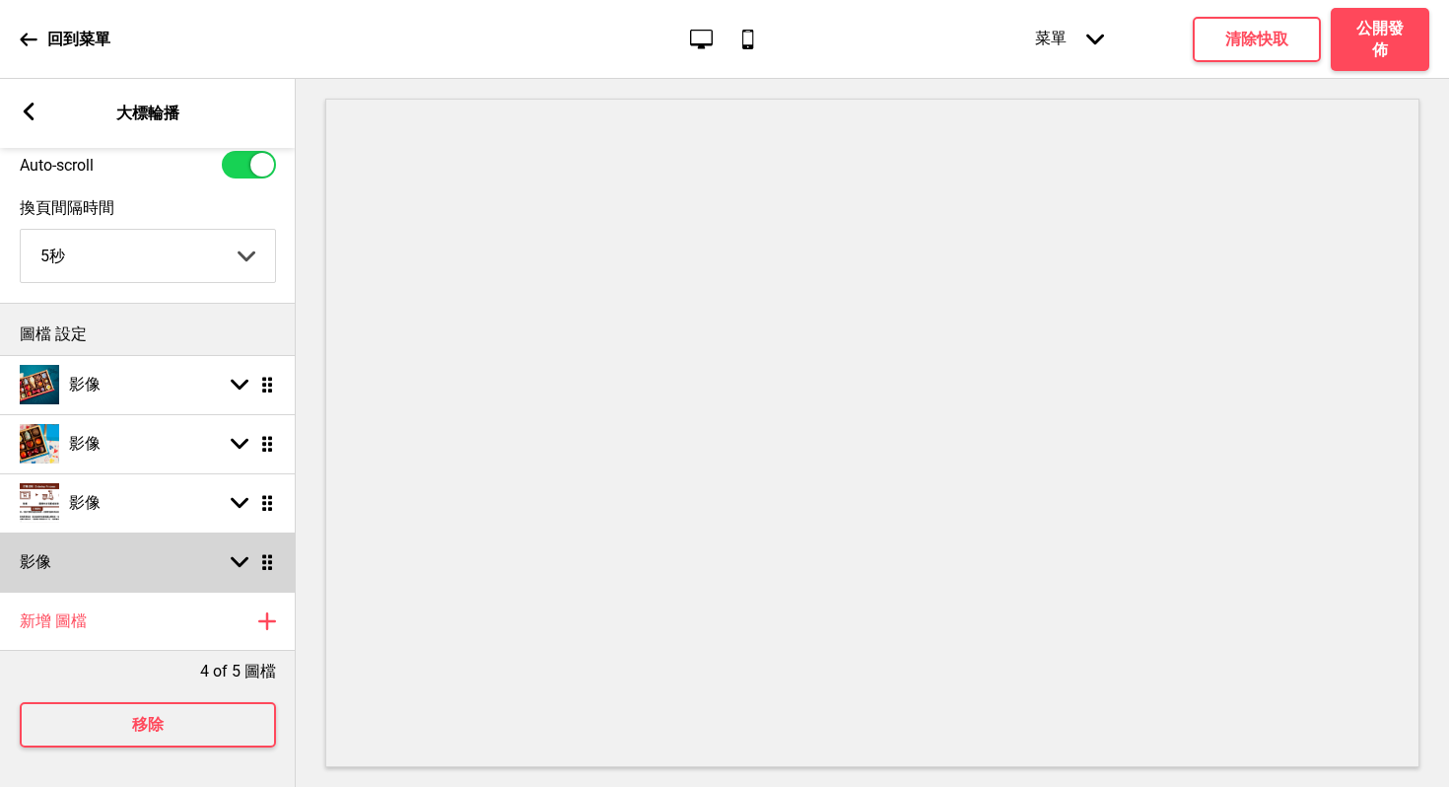
click at [237, 553] on rect at bounding box center [240, 562] width 18 height 18
select select "right"
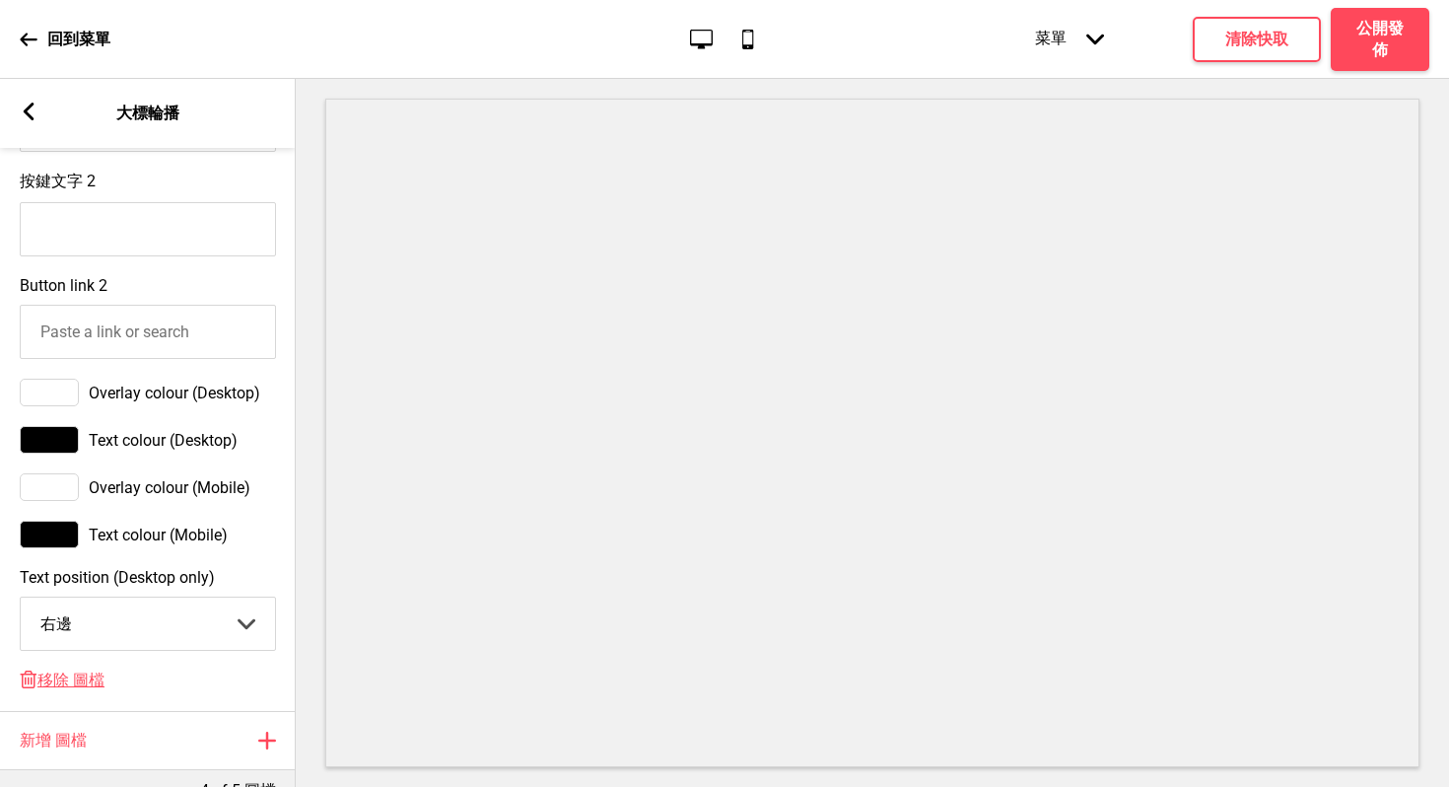
scroll to position [1349, 0]
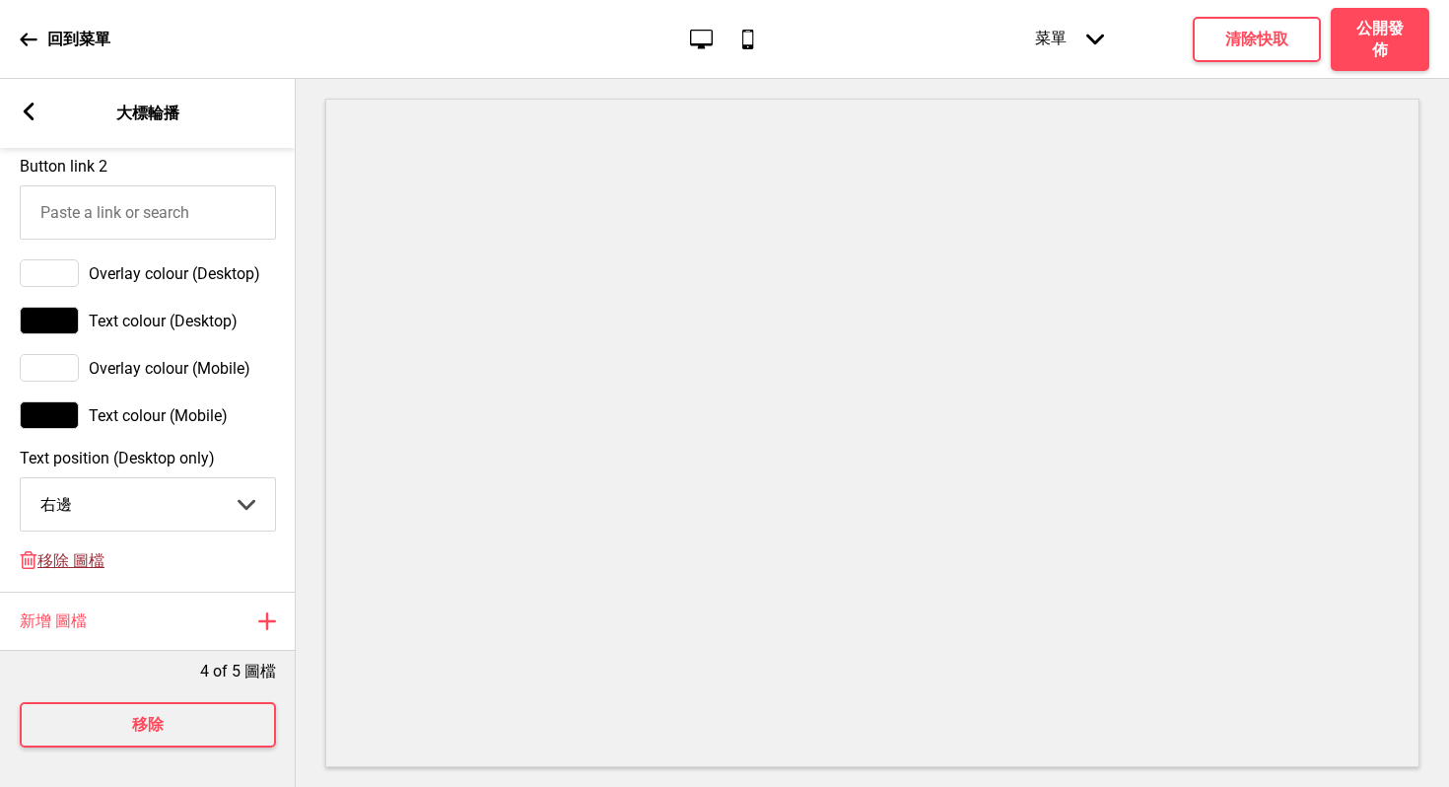
click at [70, 568] on span "移除 圖檔" at bounding box center [70, 561] width 67 height 21
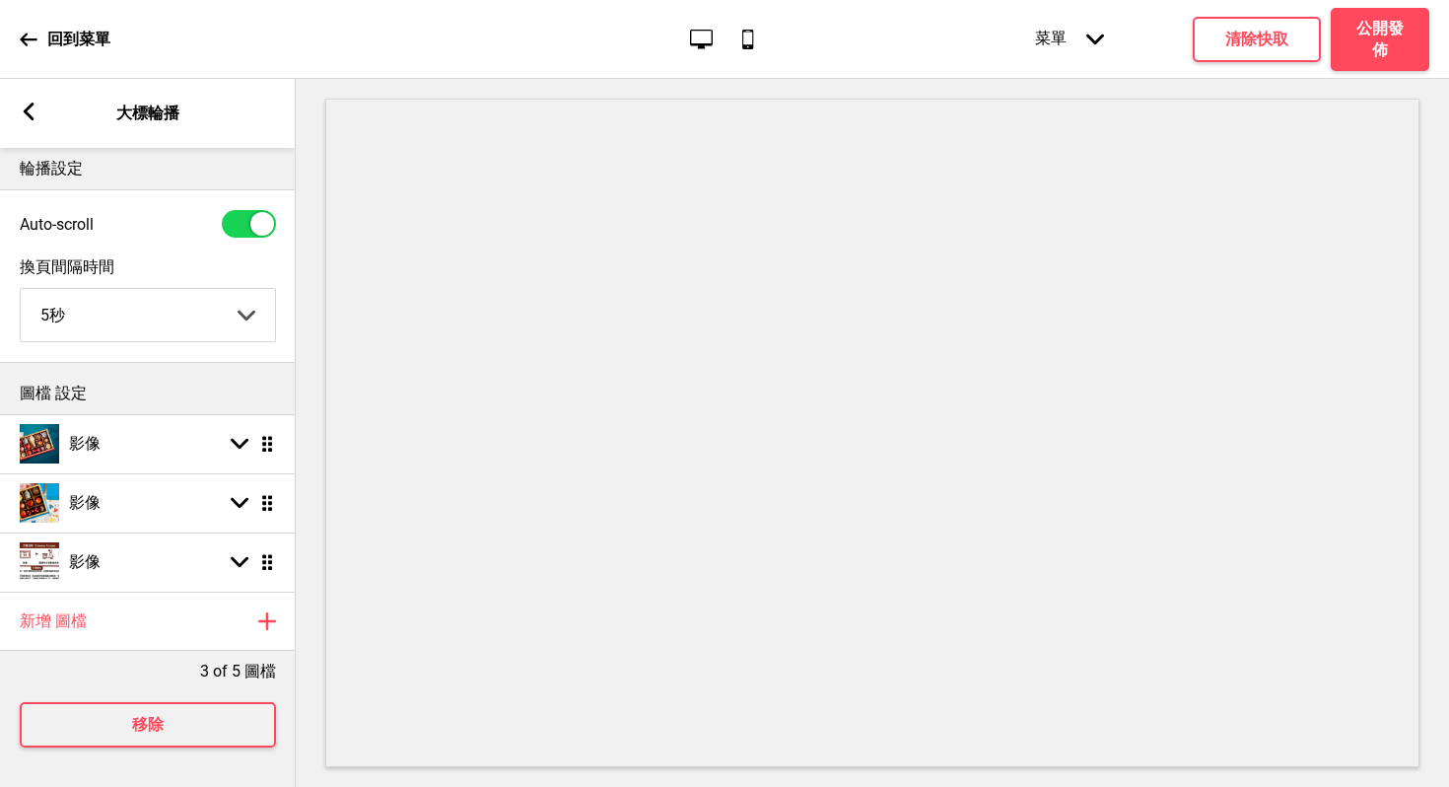
scroll to position [26, 0]
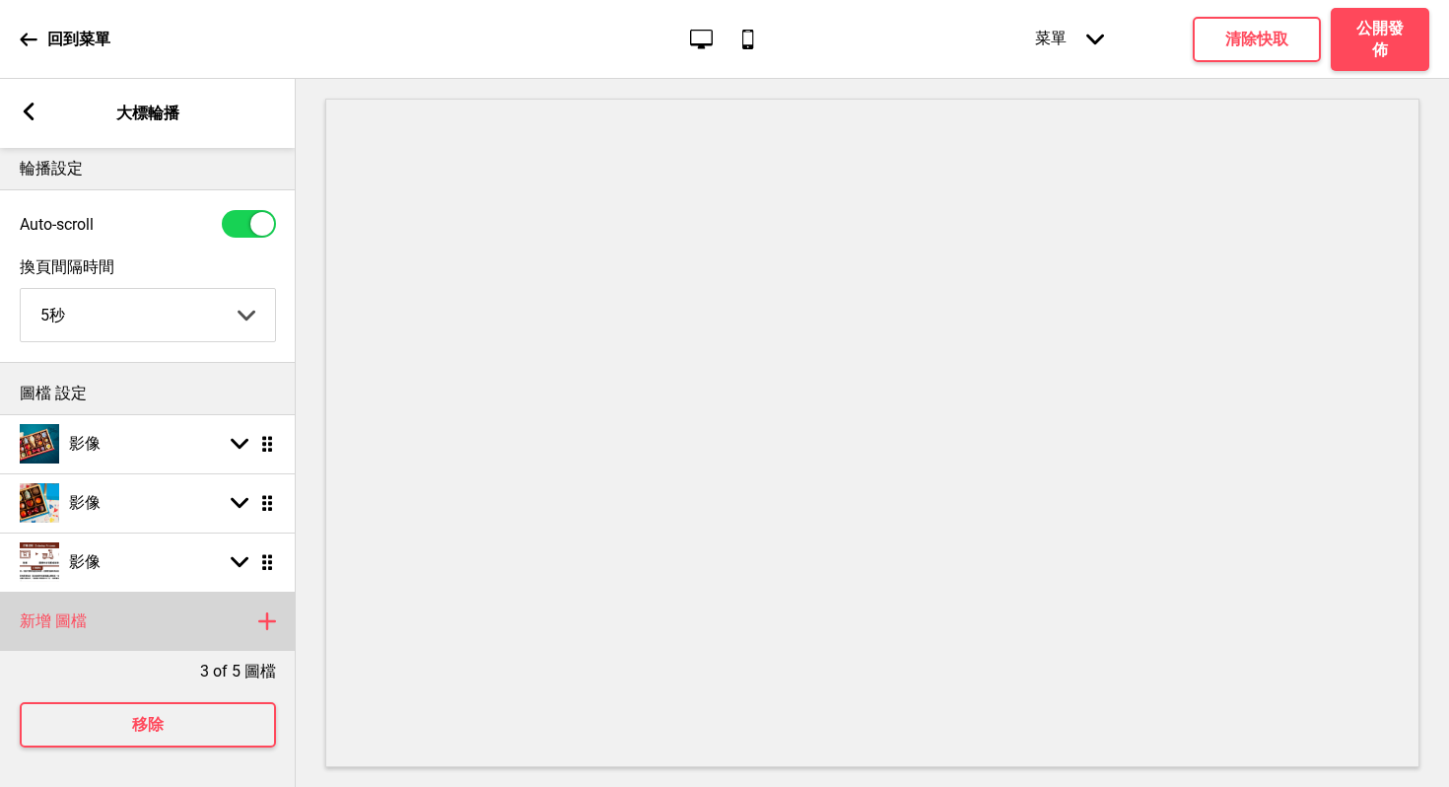
click at [270, 613] on icon at bounding box center [267, 621] width 16 height 16
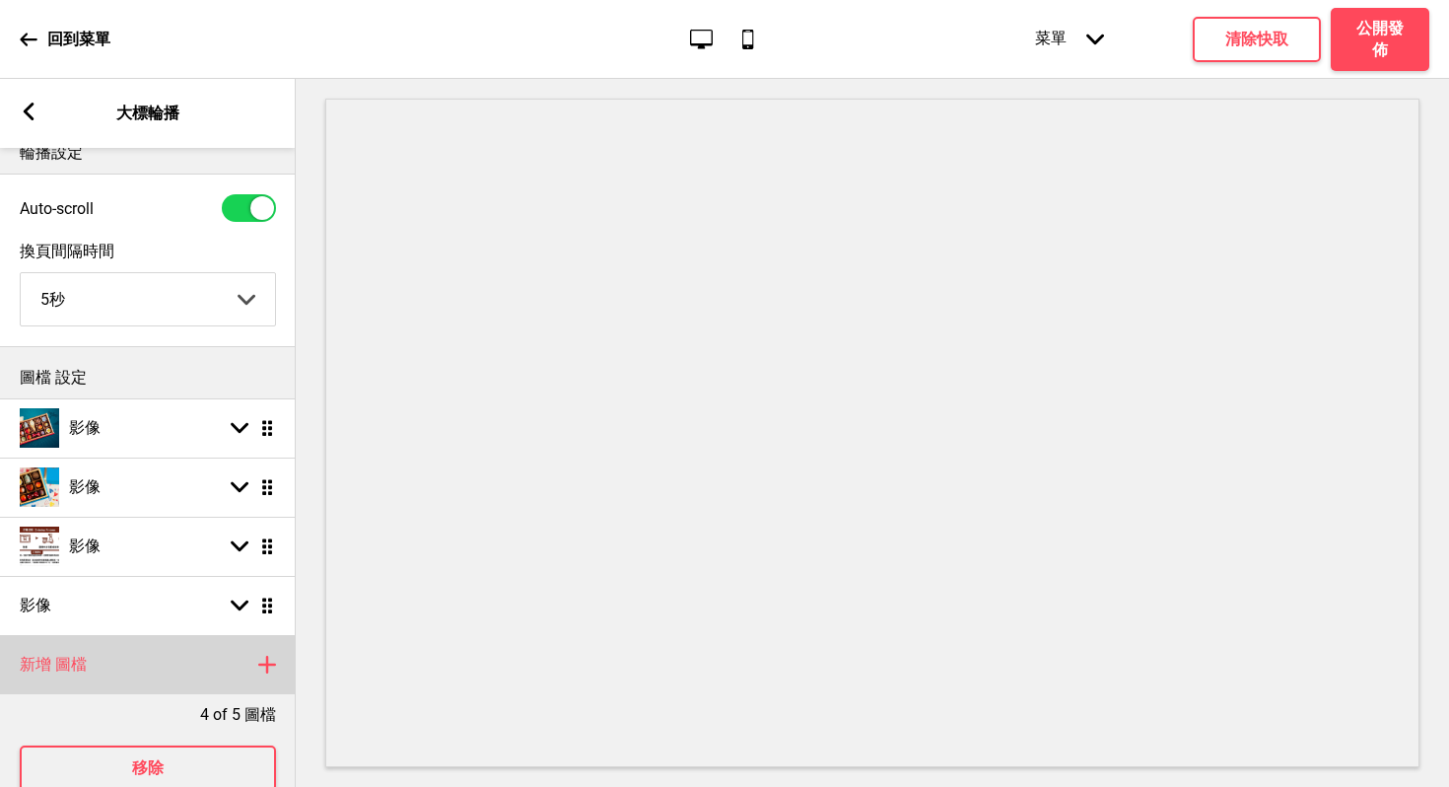
scroll to position [85, 0]
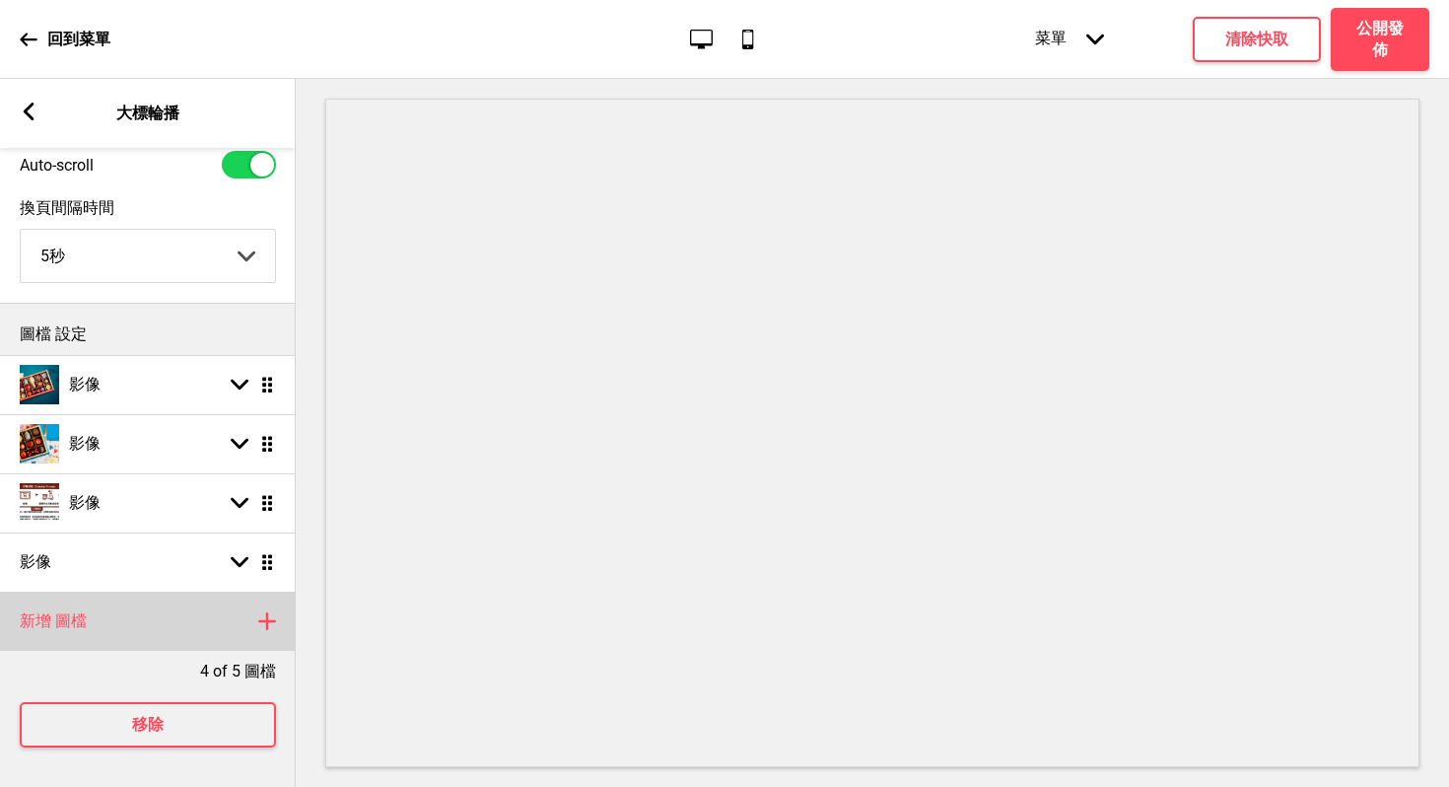
click at [272, 609] on rect at bounding box center [267, 621] width 24 height 24
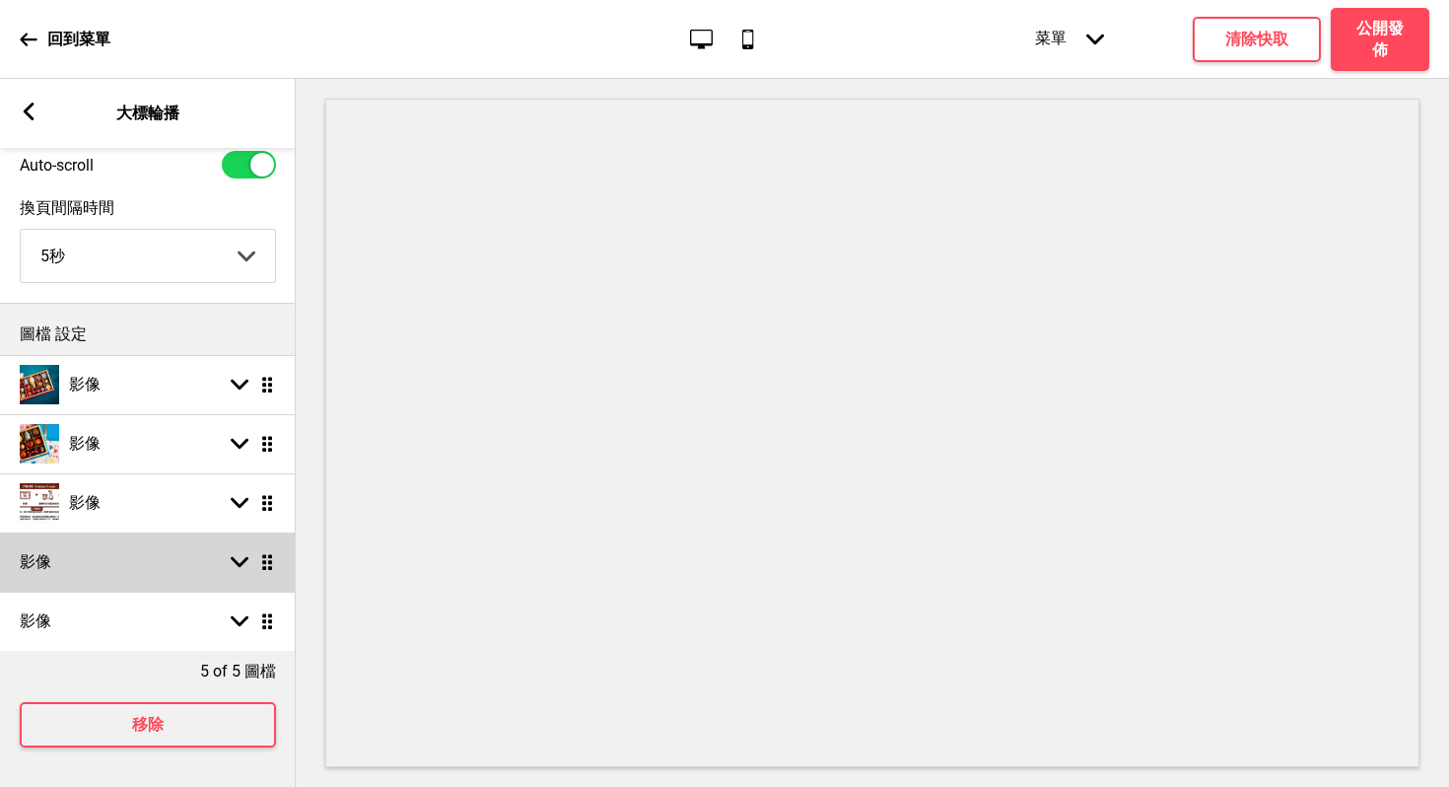
click at [241, 557] on icon at bounding box center [240, 562] width 18 height 11
select select "right"
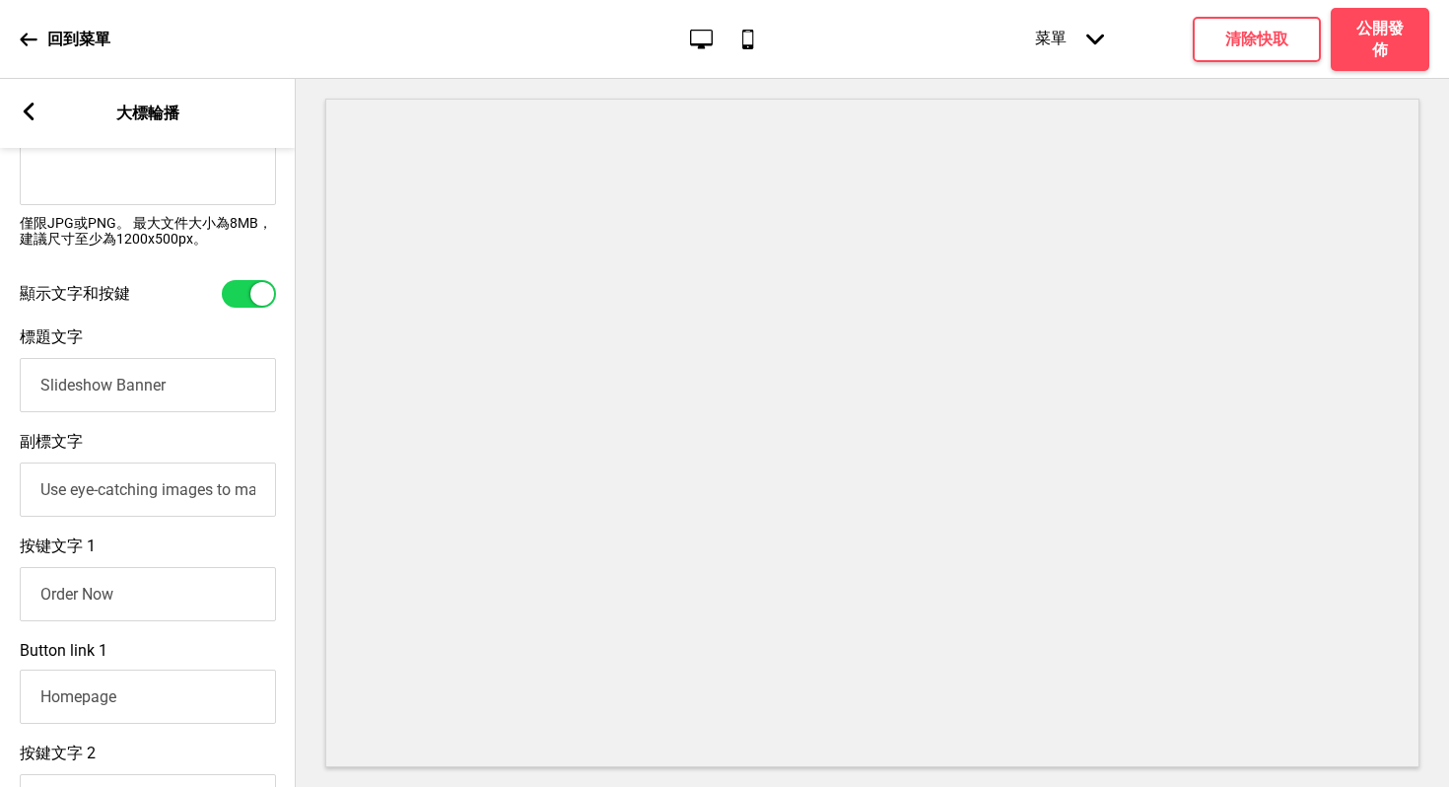
scroll to position [1349, 0]
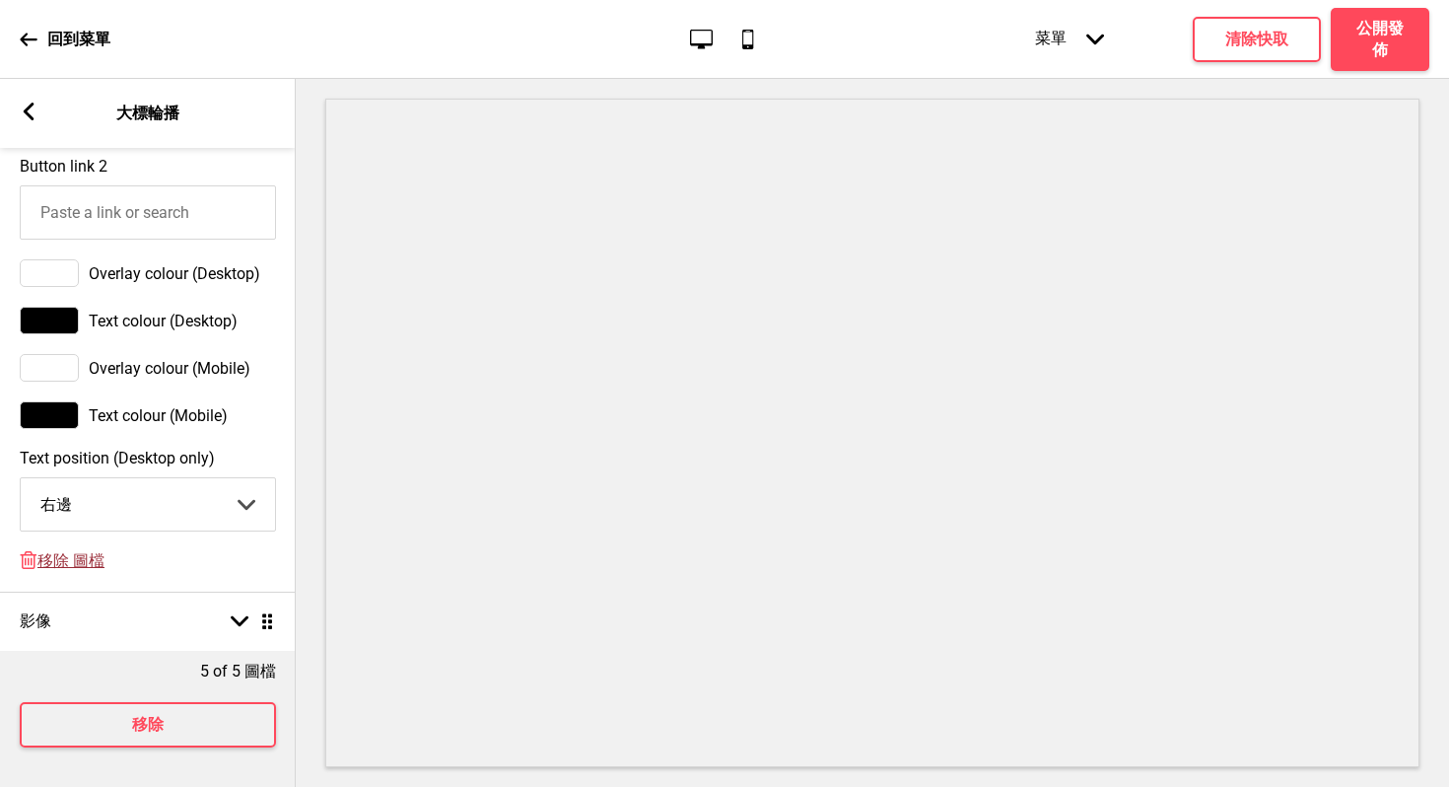
click at [88, 563] on span "移除 圖檔" at bounding box center [70, 561] width 67 height 21
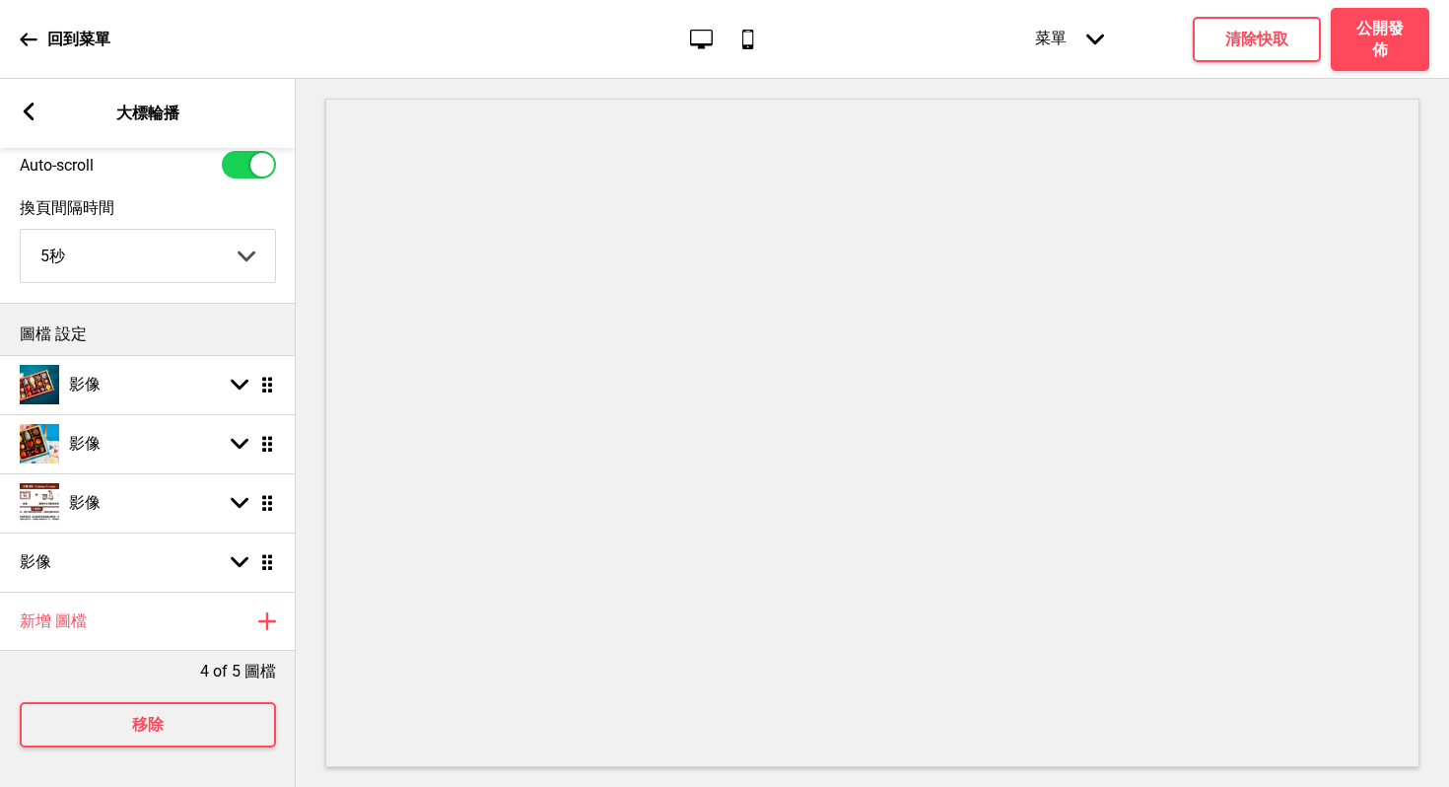
scroll to position [85, 0]
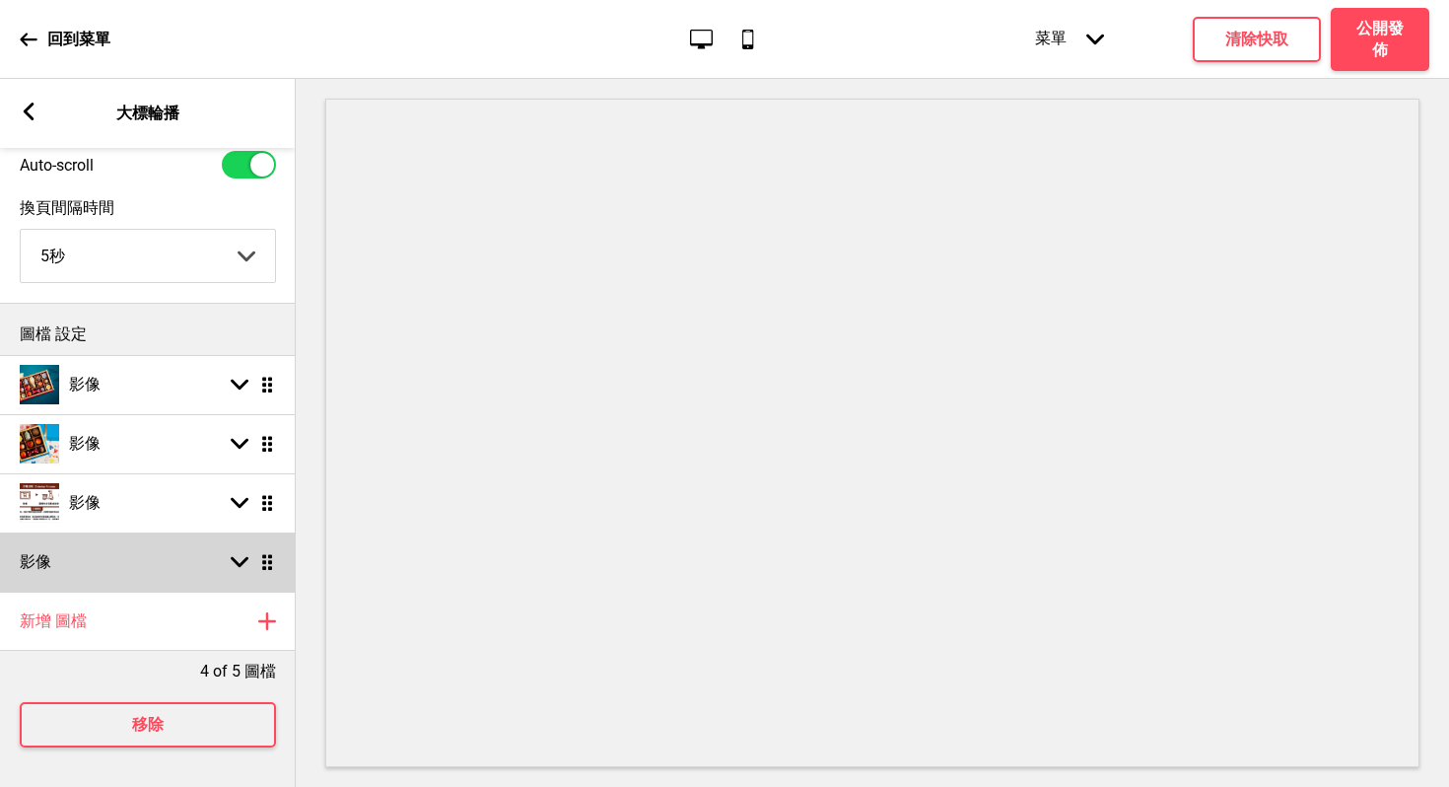
click at [238, 553] on g at bounding box center [240, 562] width 18 height 18
select select "right"
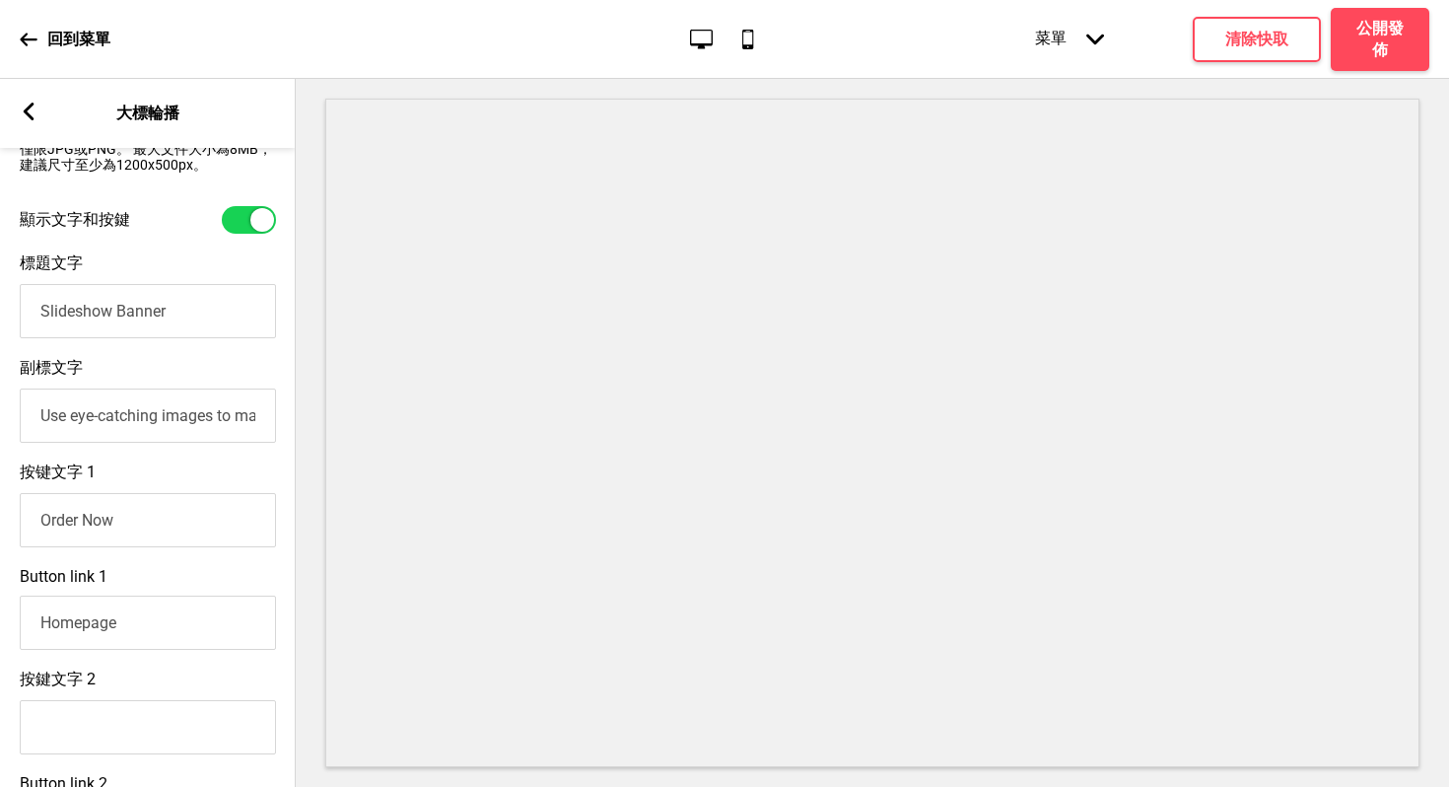
scroll to position [1349, 0]
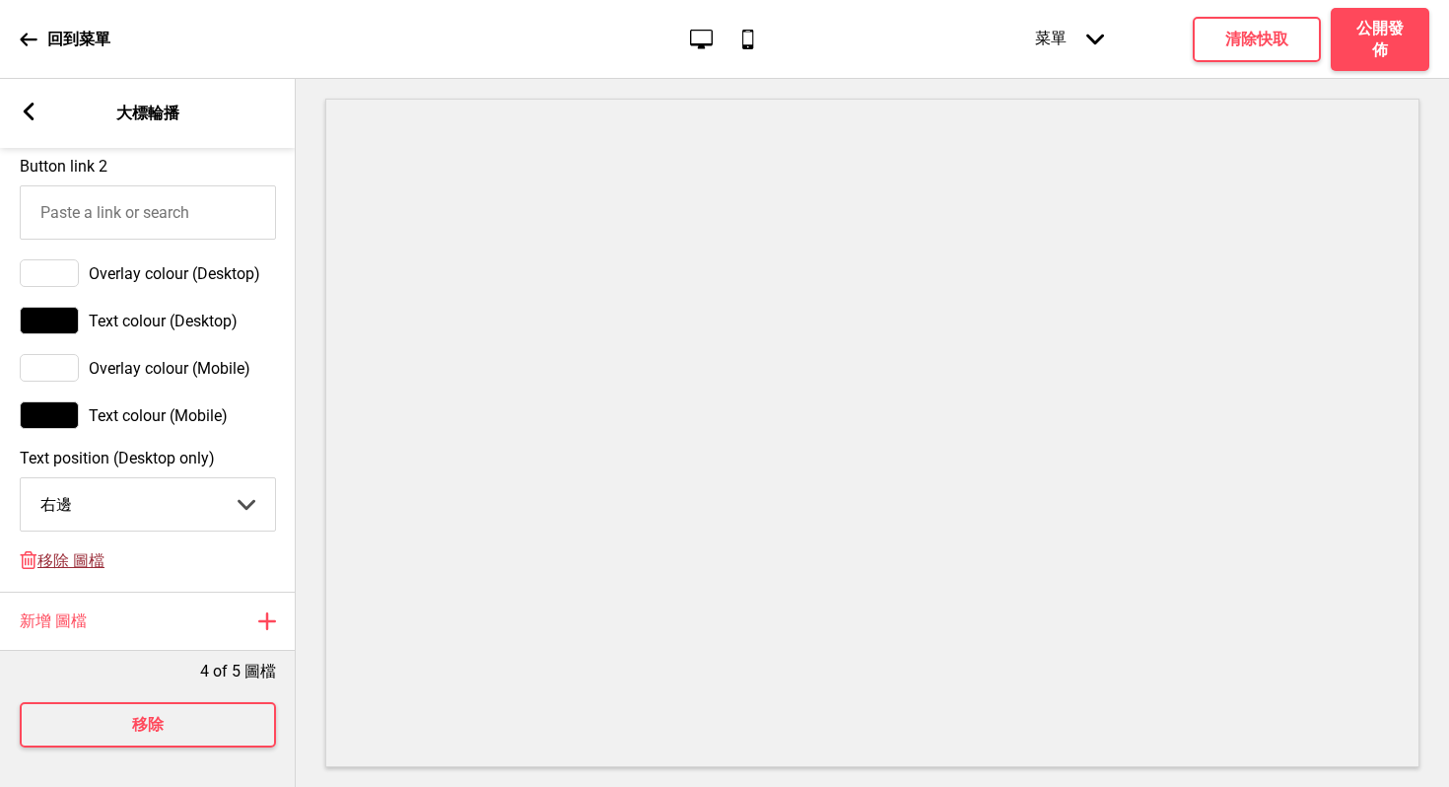
click at [82, 571] on span "移除 圖檔" at bounding box center [70, 561] width 67 height 21
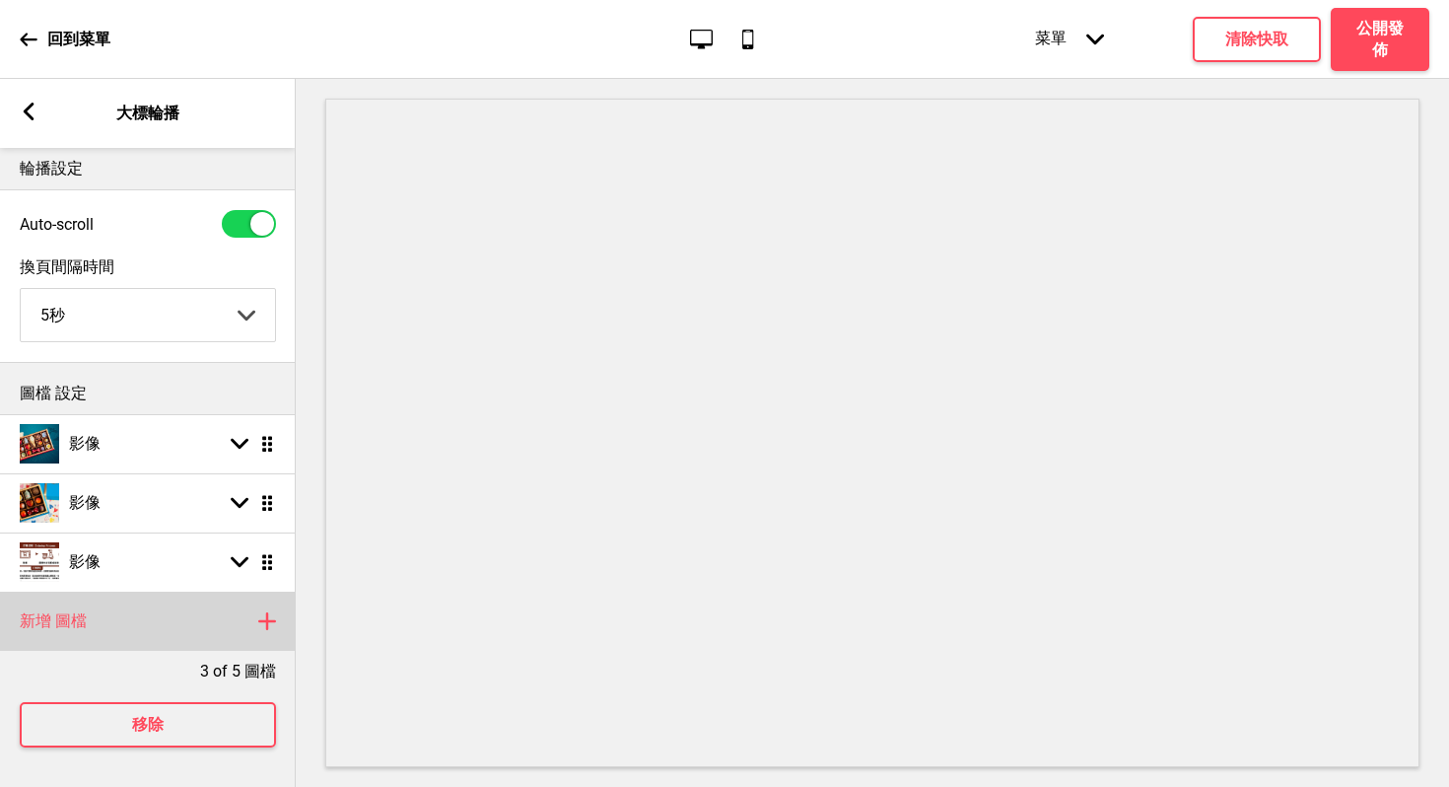
click at [267, 613] on icon at bounding box center [267, 621] width 16 height 16
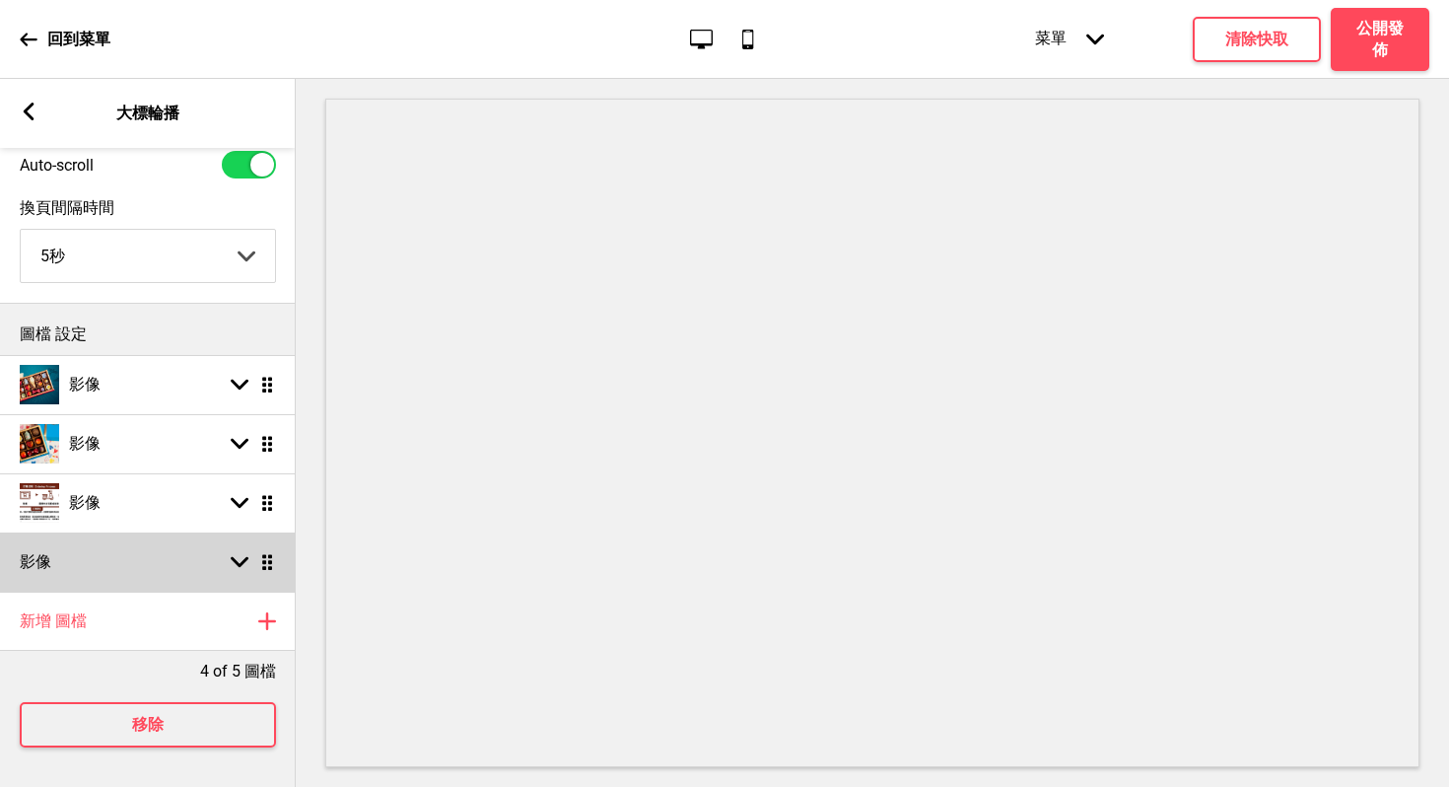
click at [237, 557] on icon at bounding box center [240, 562] width 18 height 11
select select "right"
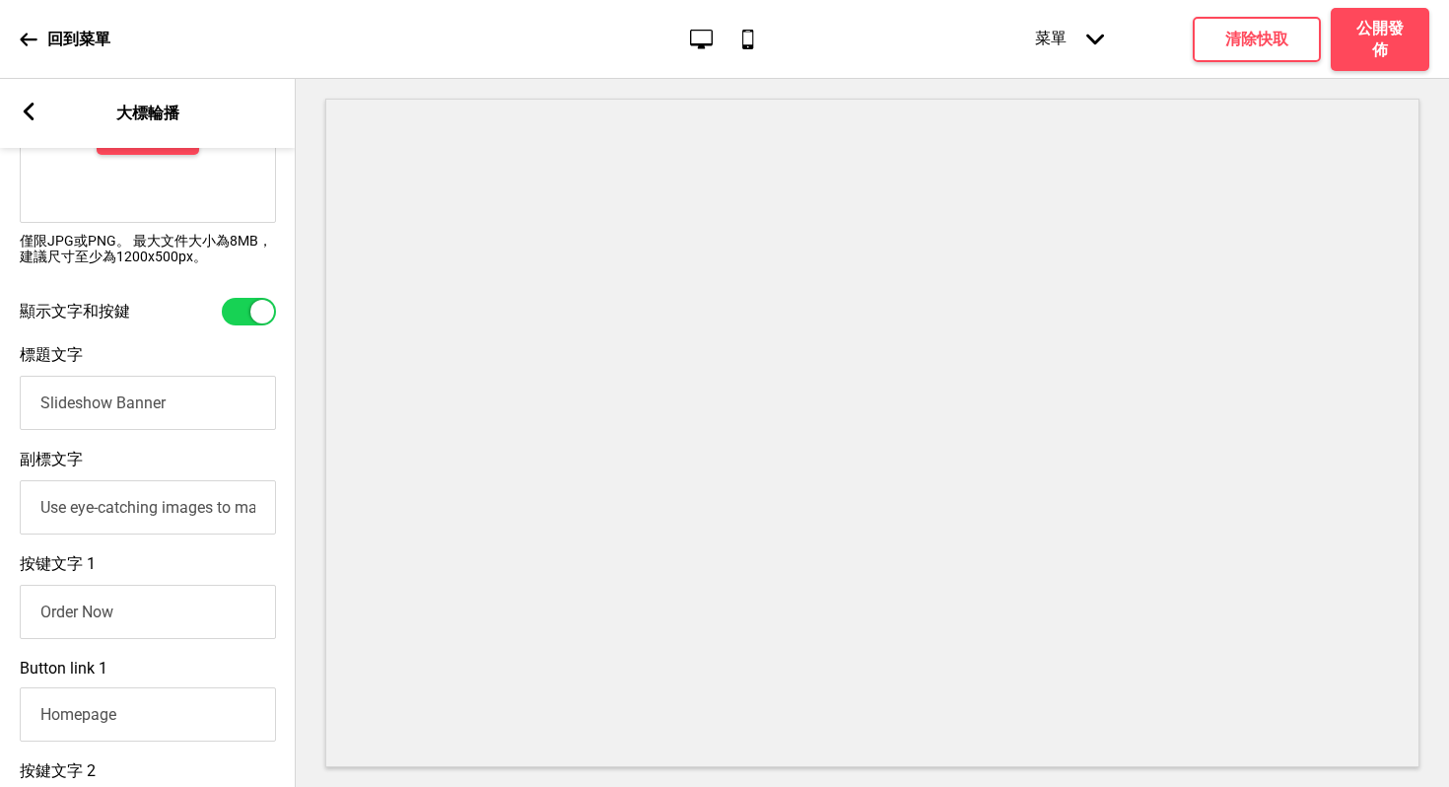
scroll to position [580, 0]
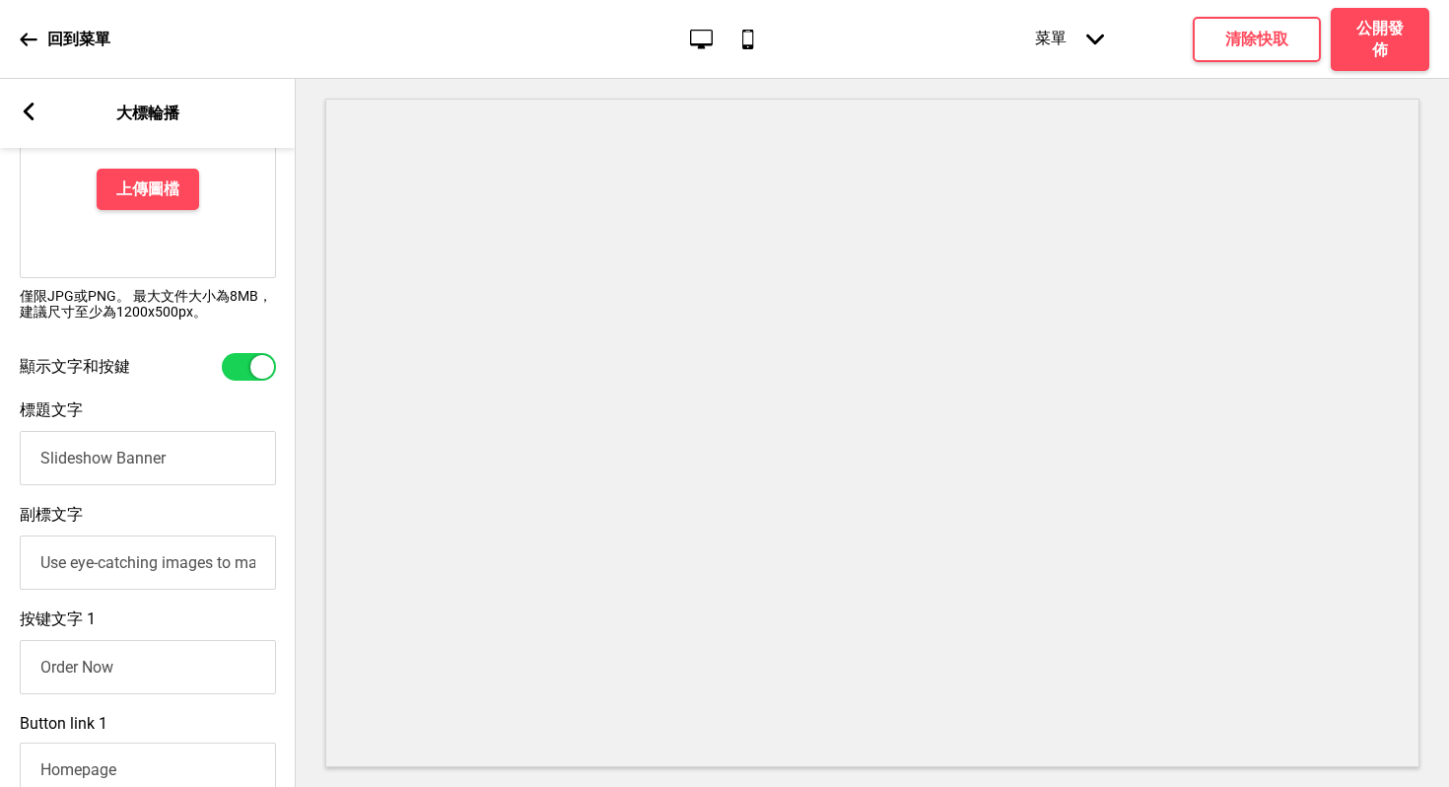
click at [240, 367] on div at bounding box center [249, 367] width 54 height 28
checkbox input "false"
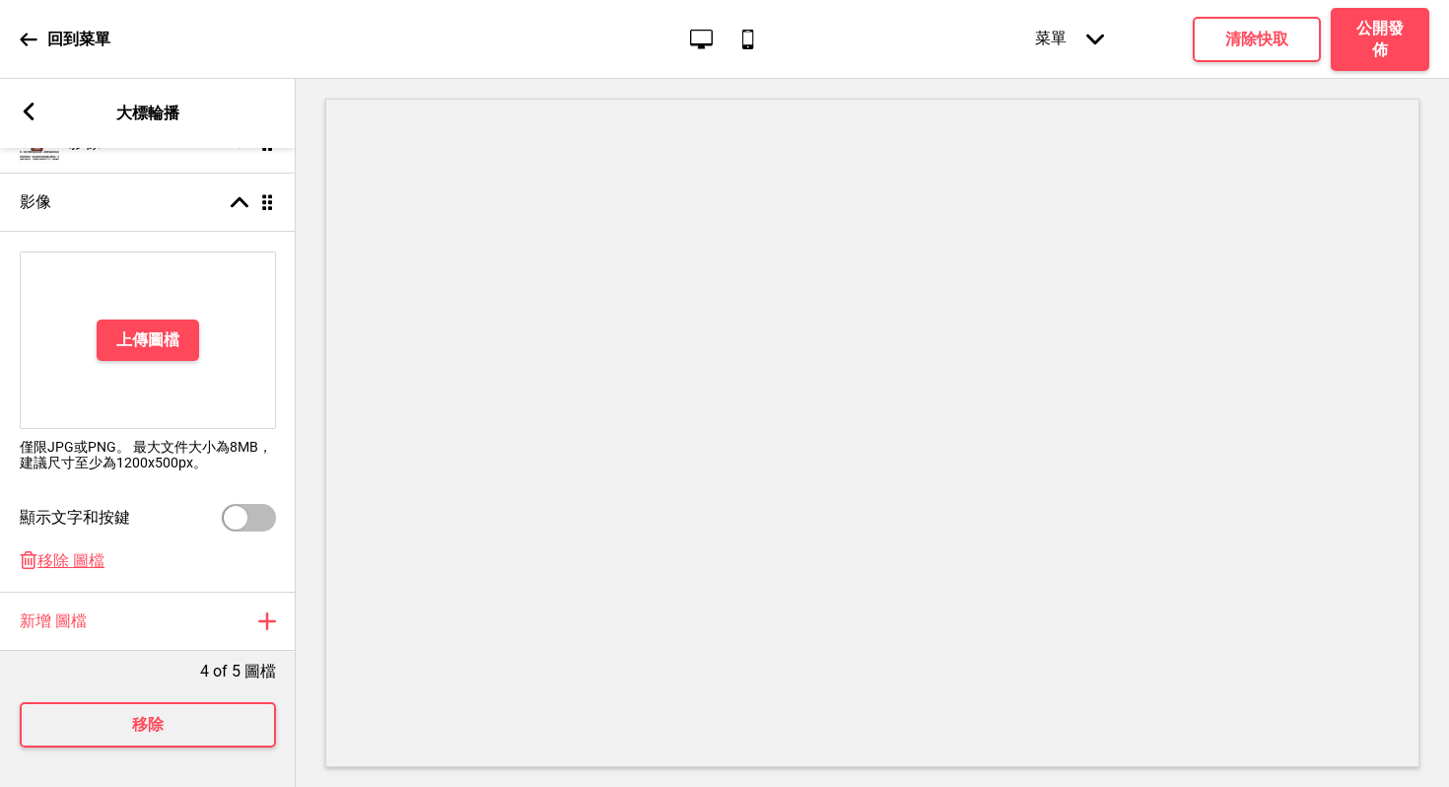
scroll to position [447, 0]
click at [158, 333] on h4 "上傳圖檔" at bounding box center [147, 340] width 63 height 22
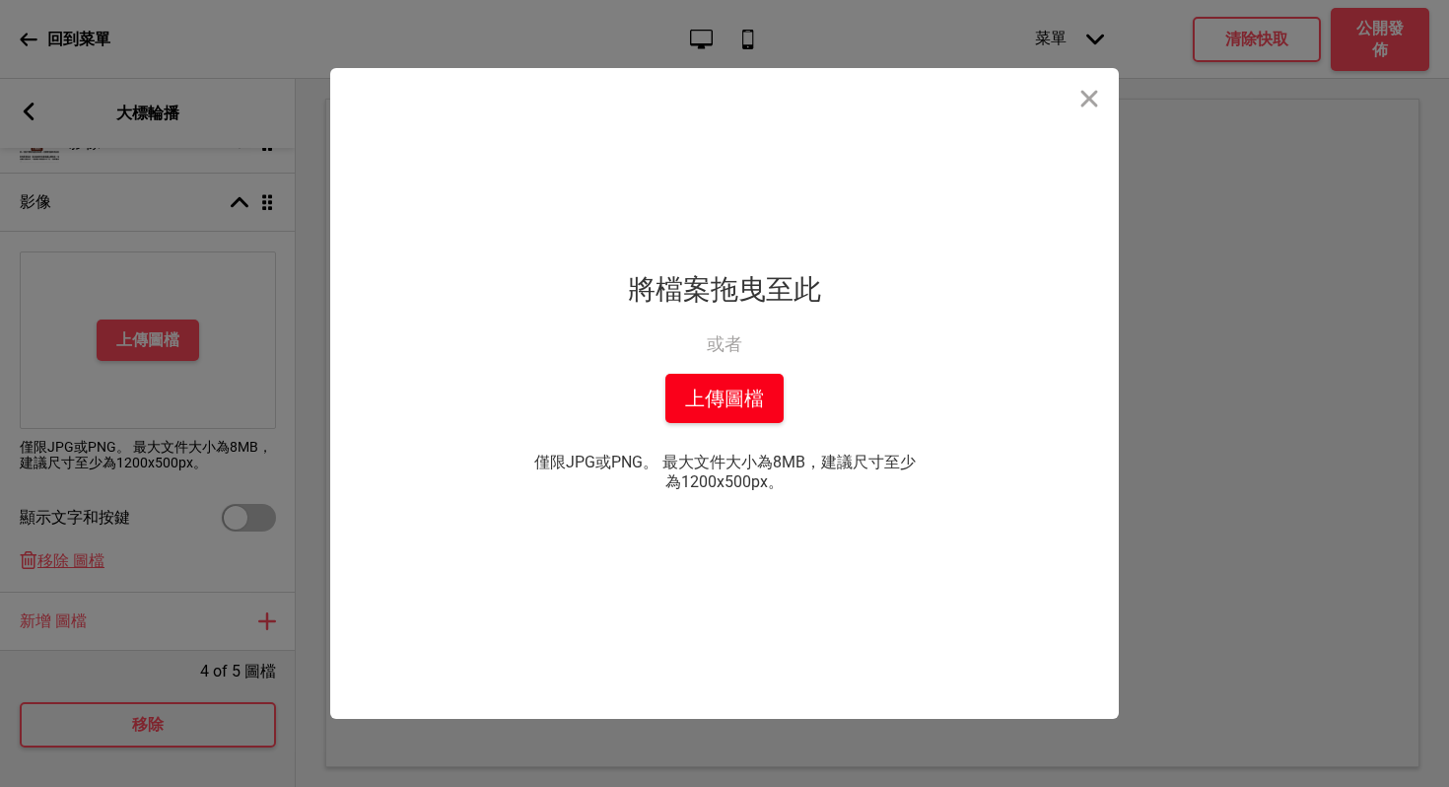
click at [675, 389] on button "上傳圖檔" at bounding box center [724, 398] width 118 height 49
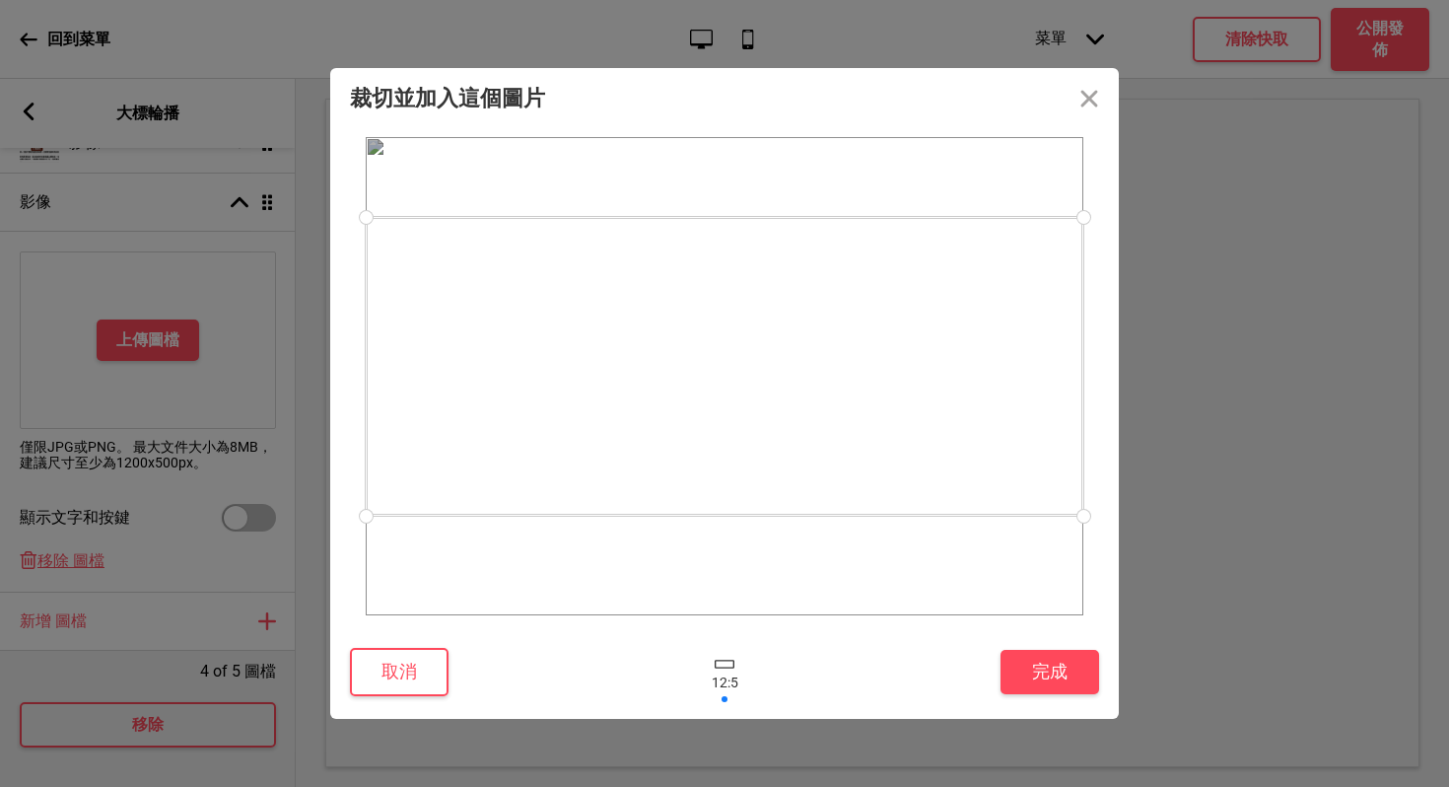
drag, startPoint x: 806, startPoint y: 397, endPoint x: 797, endPoint y: 387, distance: 13.9
click at [797, 387] on div at bounding box center [725, 366] width 718 height 299
click at [1019, 675] on button "完成" at bounding box center [1050, 672] width 99 height 44
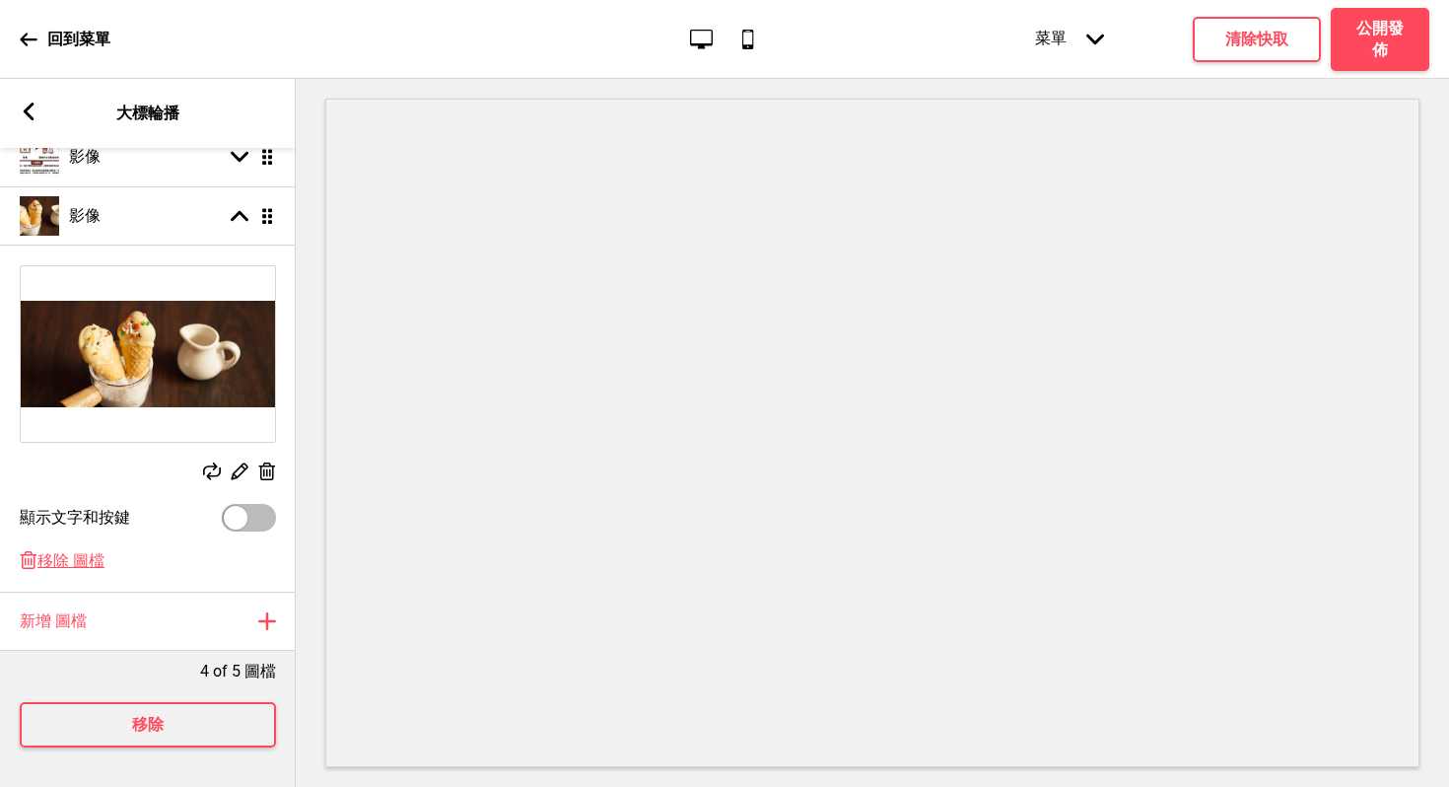
scroll to position [432, 0]
click at [24, 106] on rect at bounding box center [29, 112] width 18 height 18
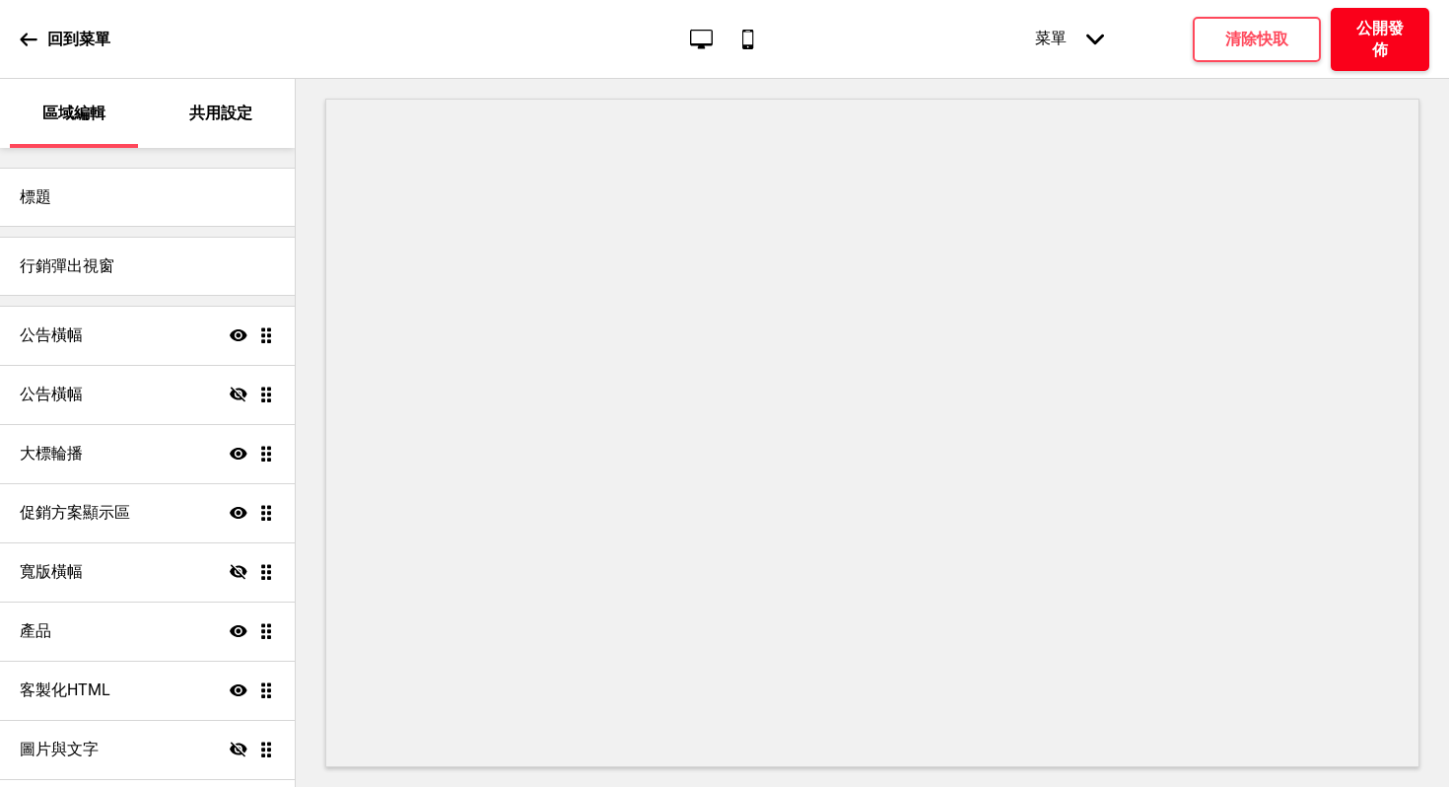
click at [1377, 40] on h4 "公開發佈" at bounding box center [1380, 39] width 59 height 43
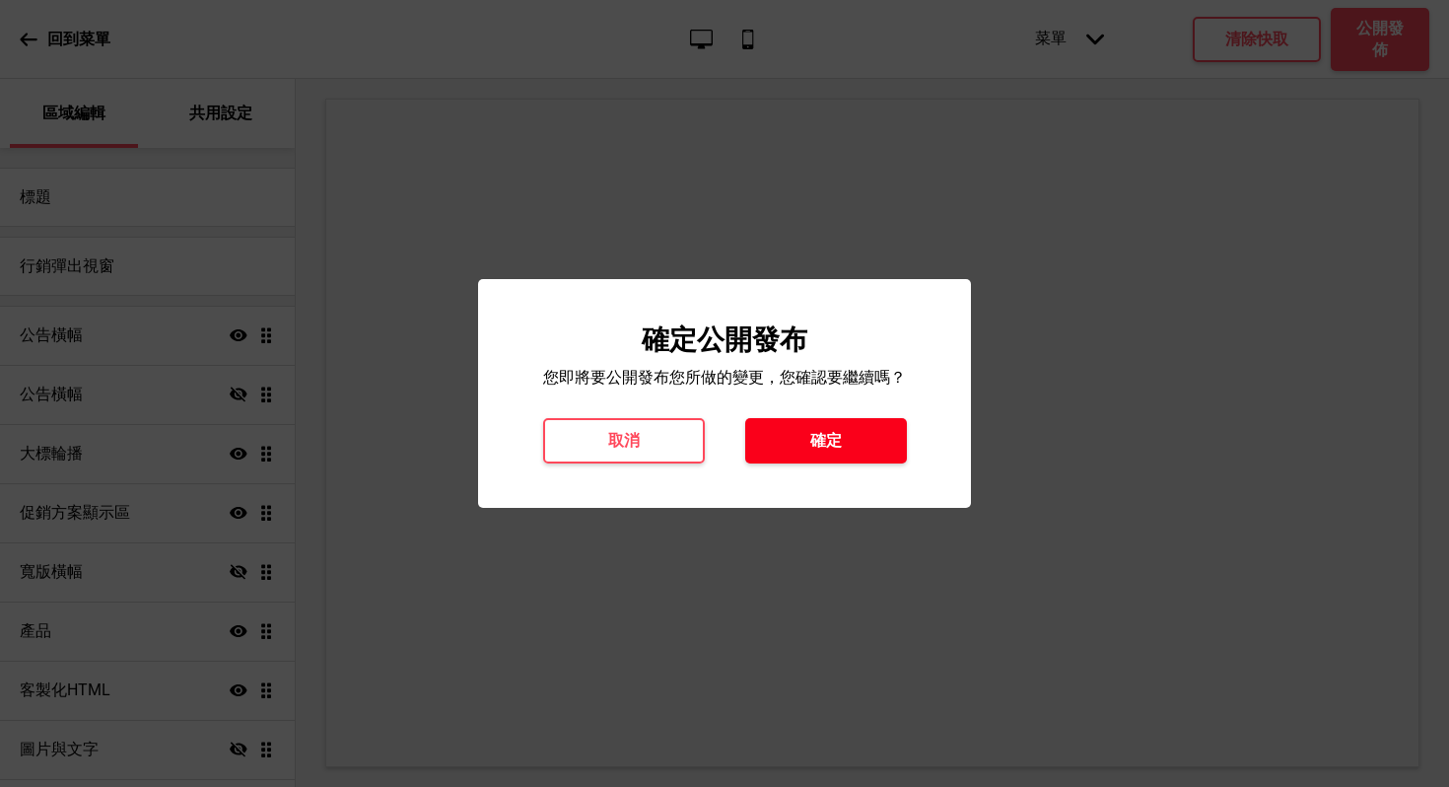
click at [799, 448] on button "確定" at bounding box center [826, 440] width 162 height 45
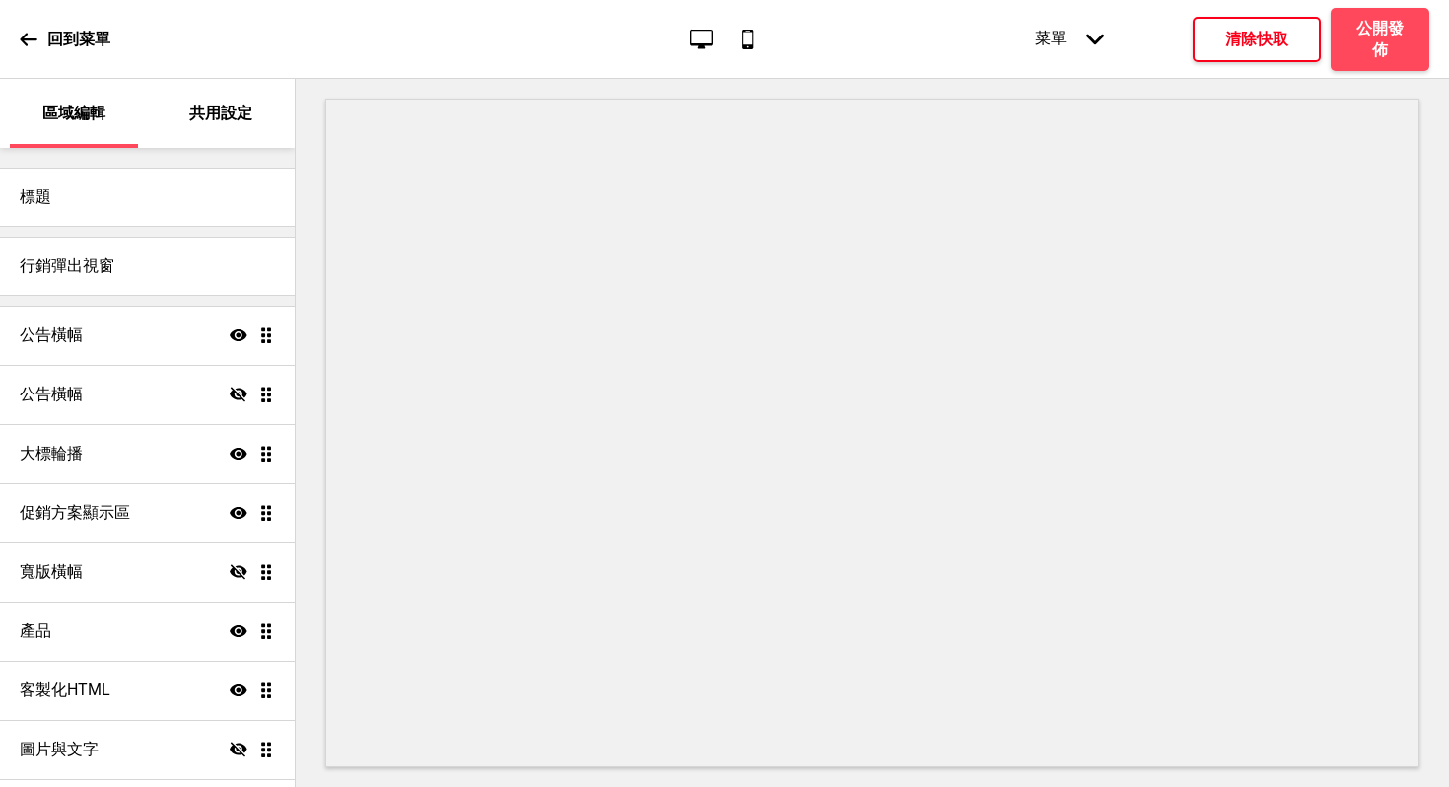
click at [1247, 44] on h4 "清除快取" at bounding box center [1256, 40] width 63 height 22
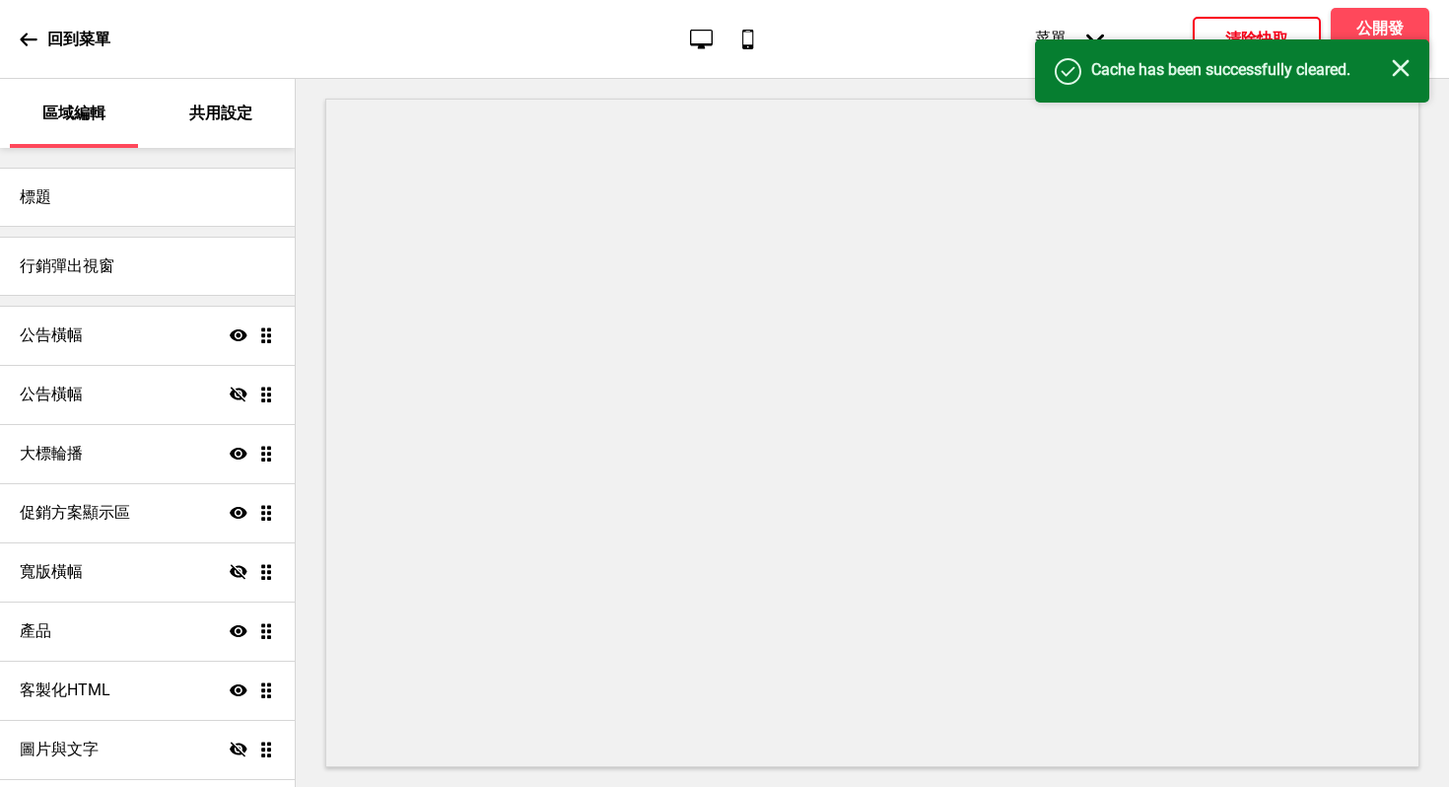
click at [1402, 76] on icon "关闭" at bounding box center [1401, 68] width 18 height 18
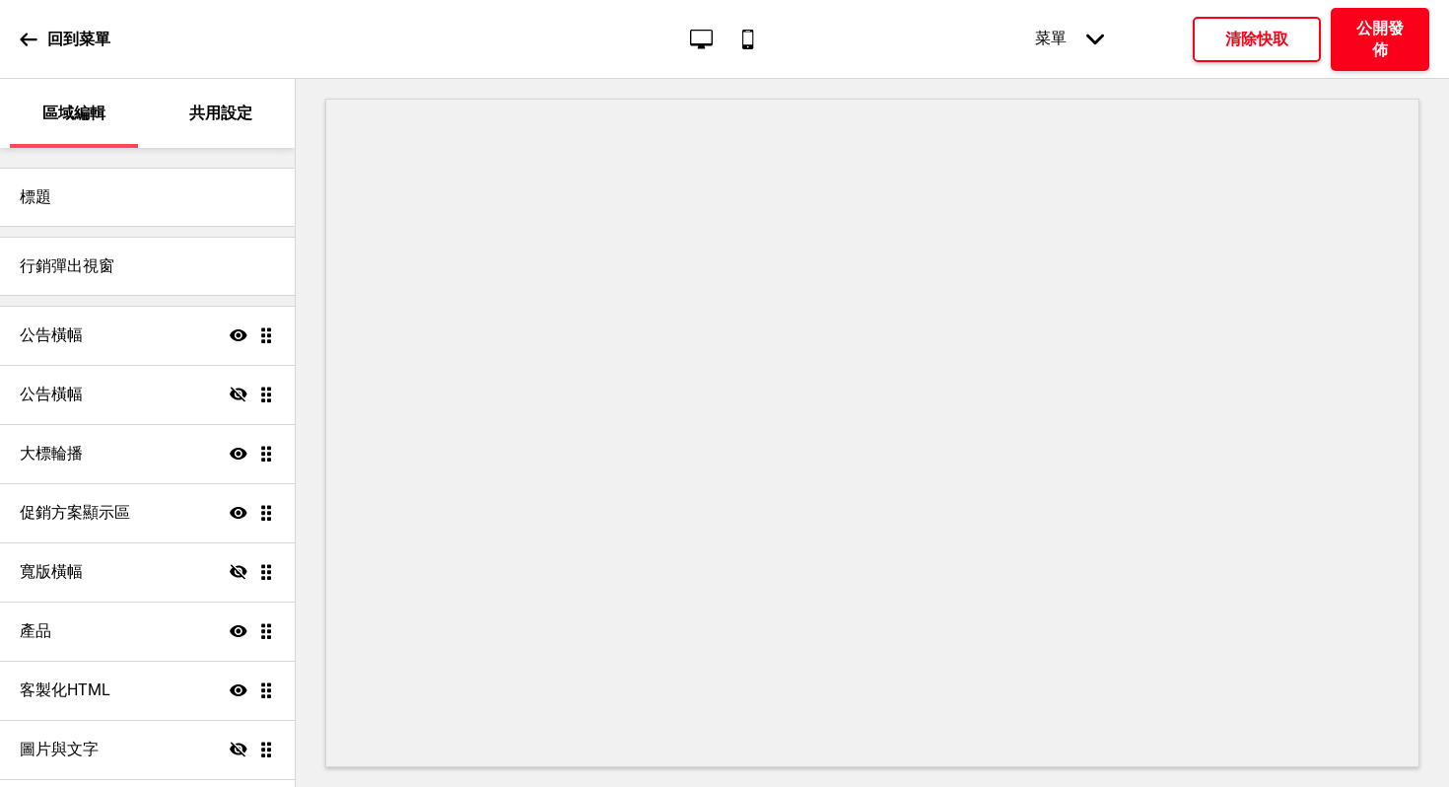
click at [1381, 45] on h4 "公開發佈" at bounding box center [1380, 39] width 59 height 43
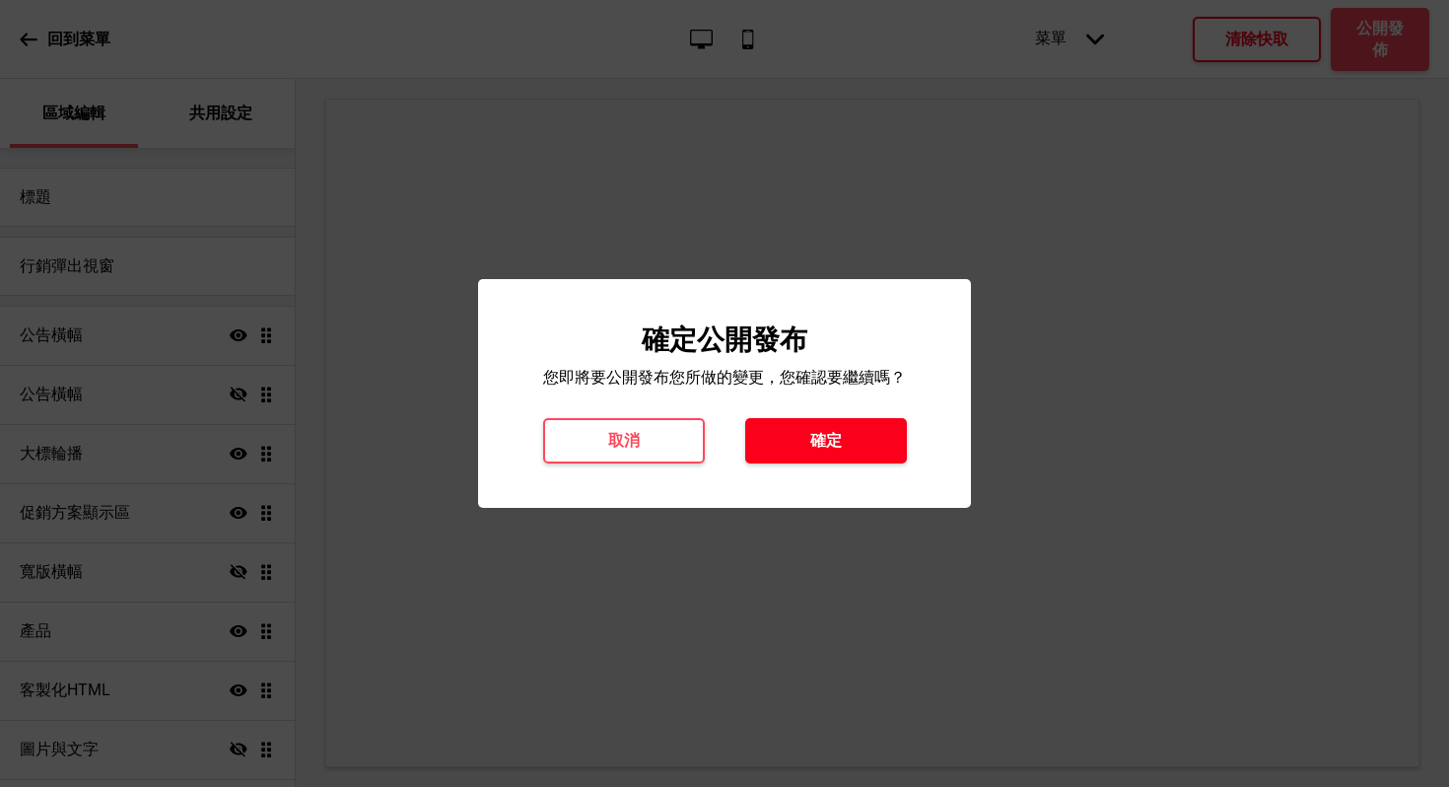
click at [834, 456] on button "確定" at bounding box center [826, 440] width 162 height 45
